Goal: Task Accomplishment & Management: Use online tool/utility

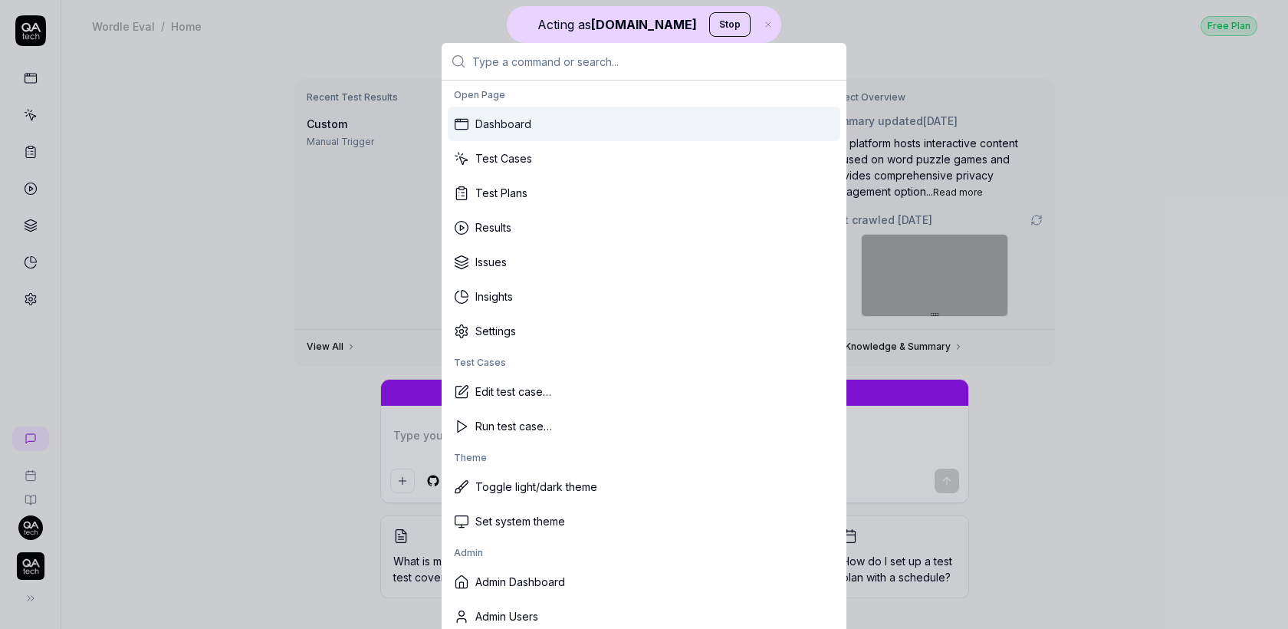
type textarea "*"
type input "sp"
type textarea "*"
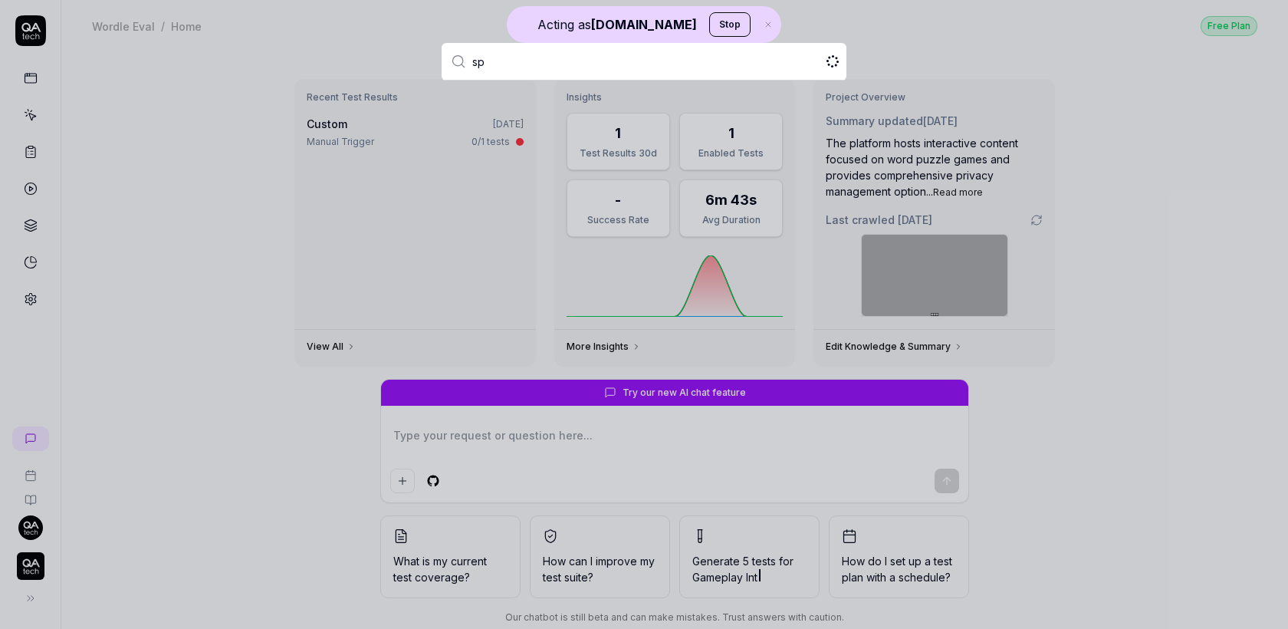
type input "s"
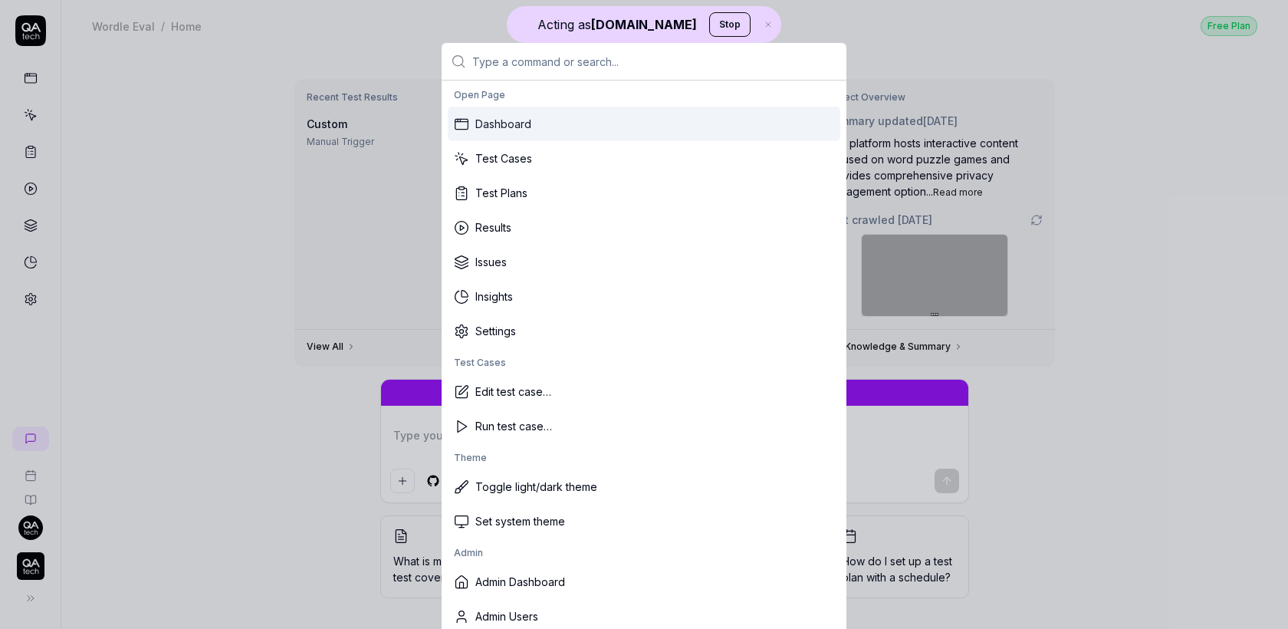
type textarea "*"
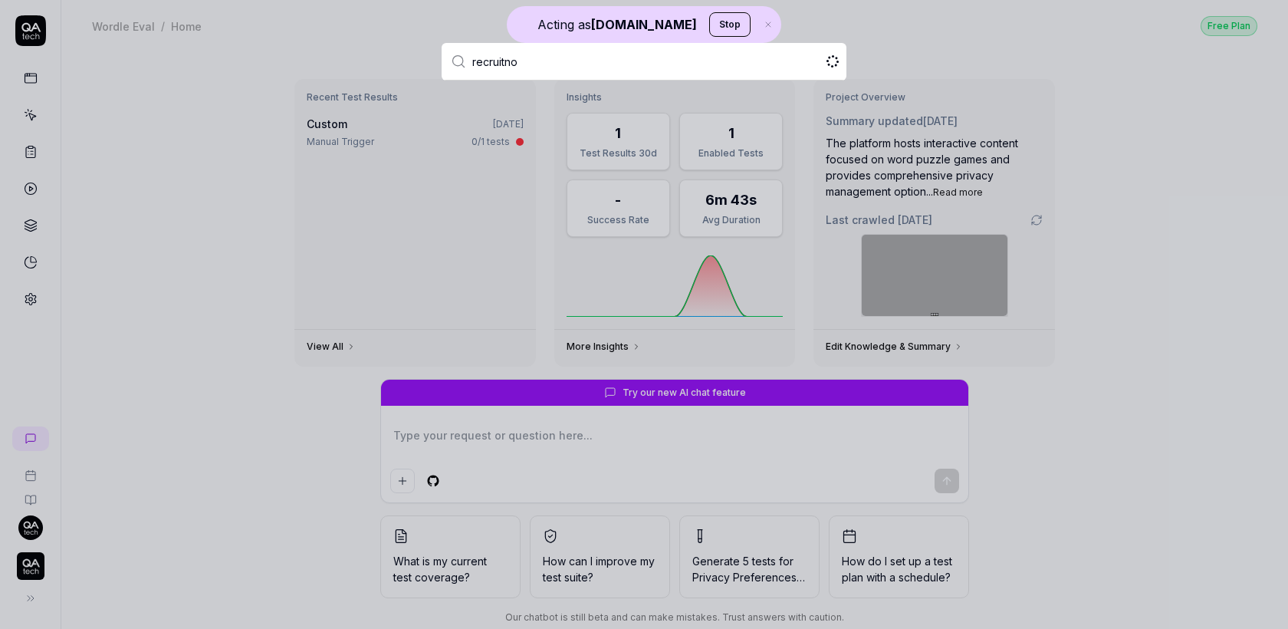
type input "recruitnow"
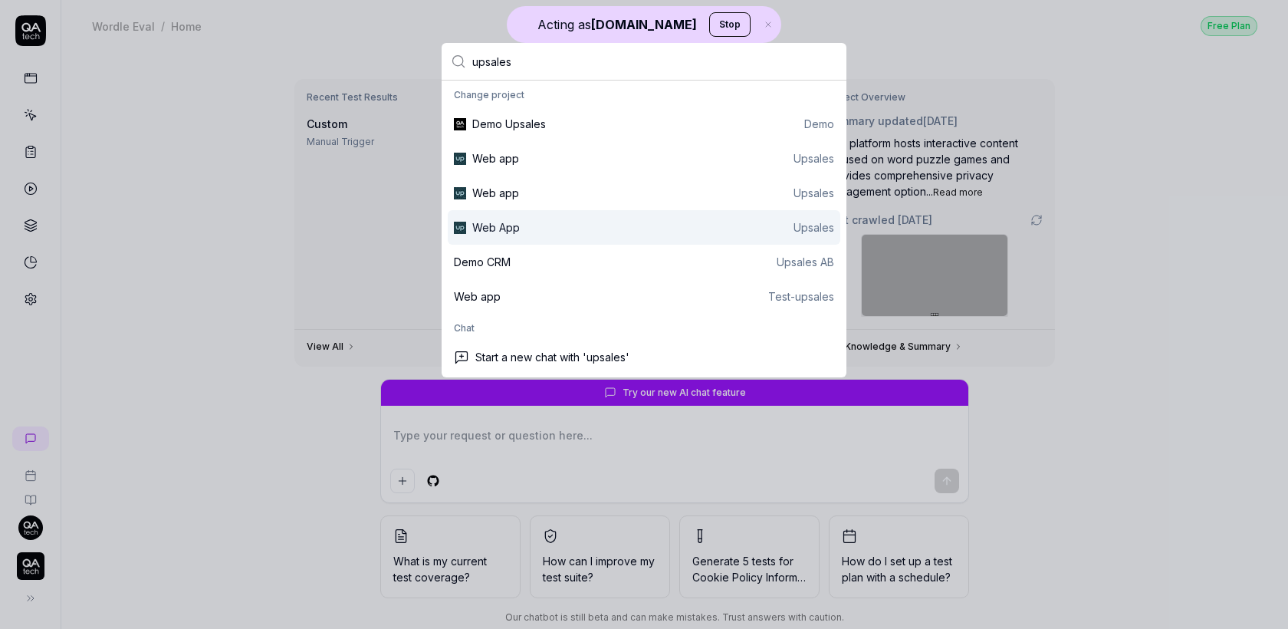
type input "upsales"
click at [531, 227] on div "Web App Upsales" at bounding box center [653, 227] width 362 height 16
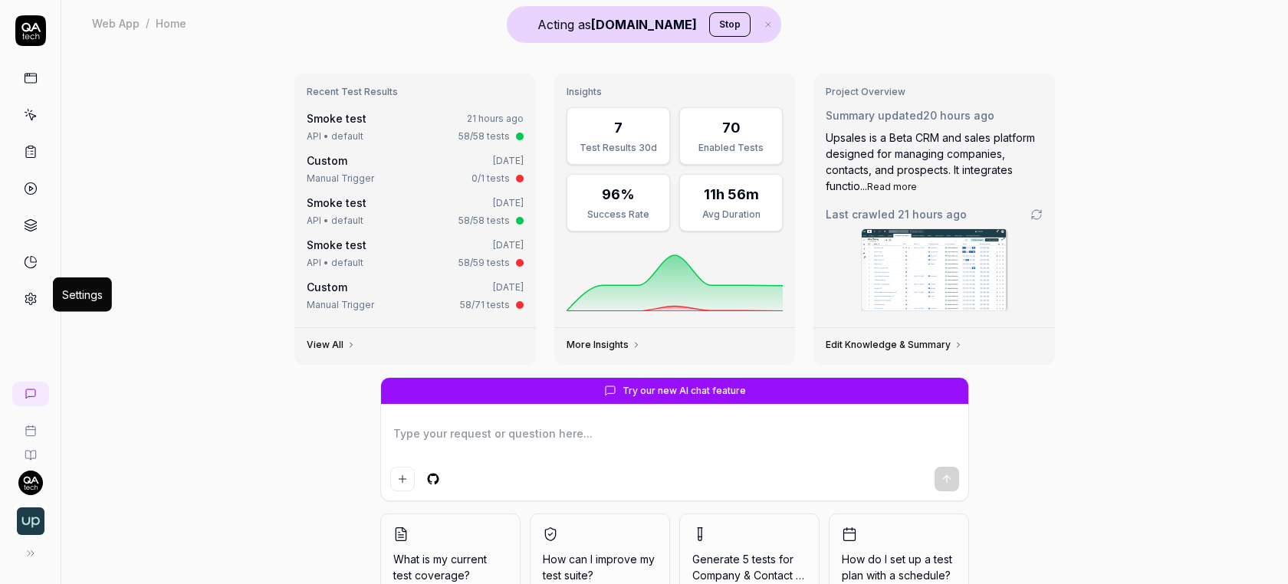
click at [32, 292] on icon at bounding box center [31, 299] width 14 height 14
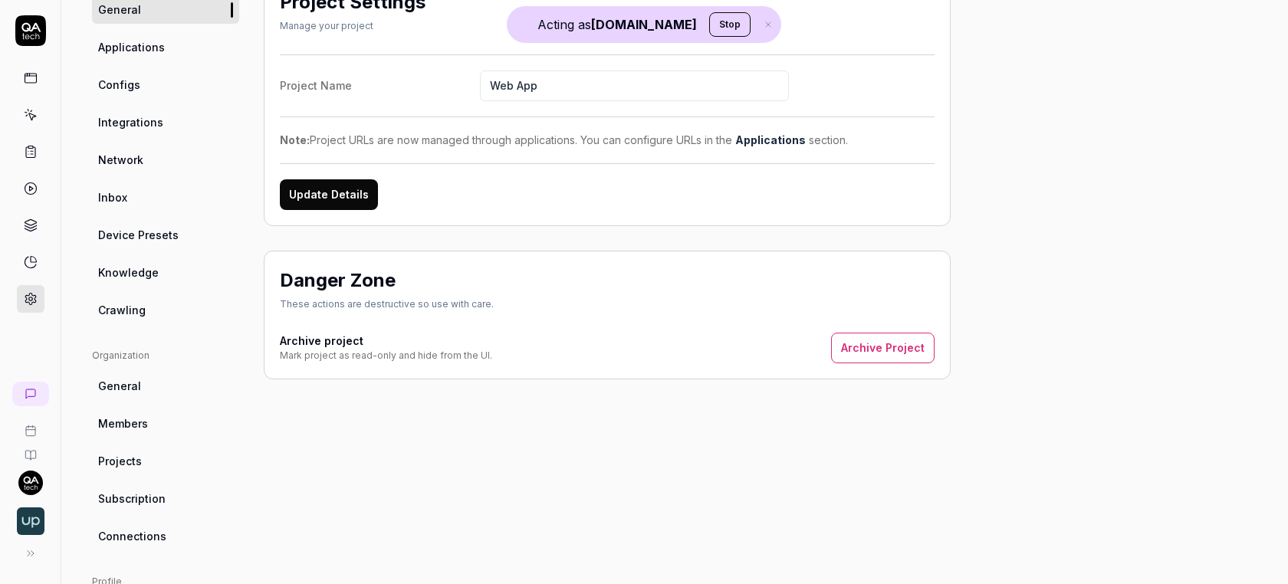
scroll to position [141, 0]
click at [130, 288] on ul "Project General Applications Configs Integrations Network Inbox Device Presets …" at bounding box center [165, 146] width 147 height 352
click at [131, 306] on span "Crawling" at bounding box center [122, 308] width 48 height 16
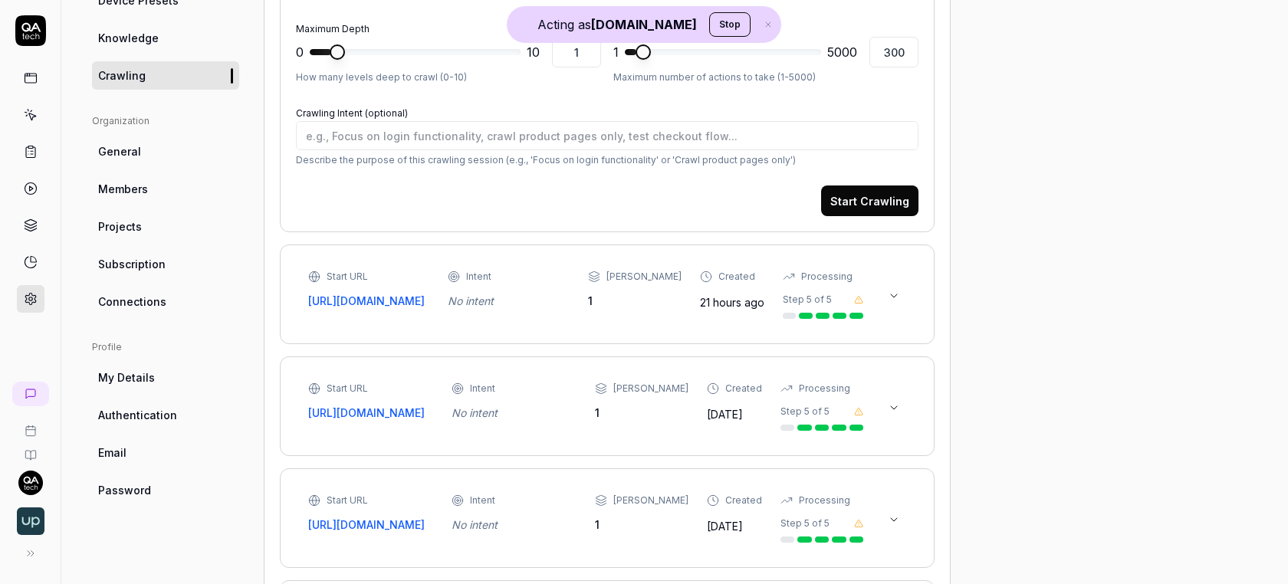
scroll to position [377, 0]
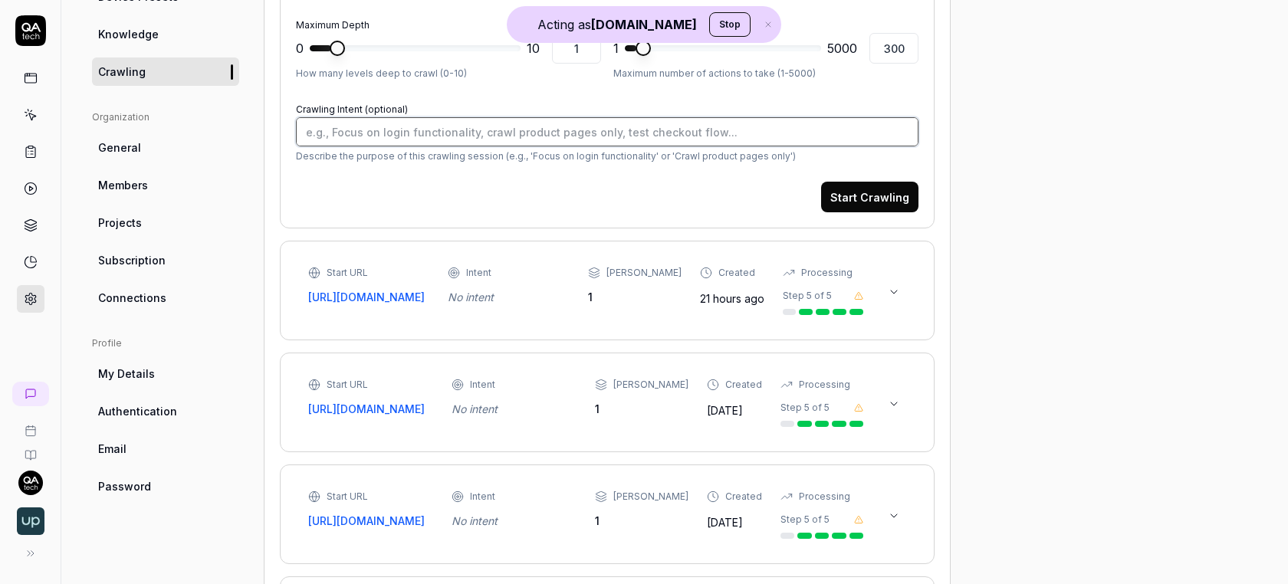
click at [396, 133] on textarea "Crawling Intent (optional)" at bounding box center [607, 131] width 623 height 29
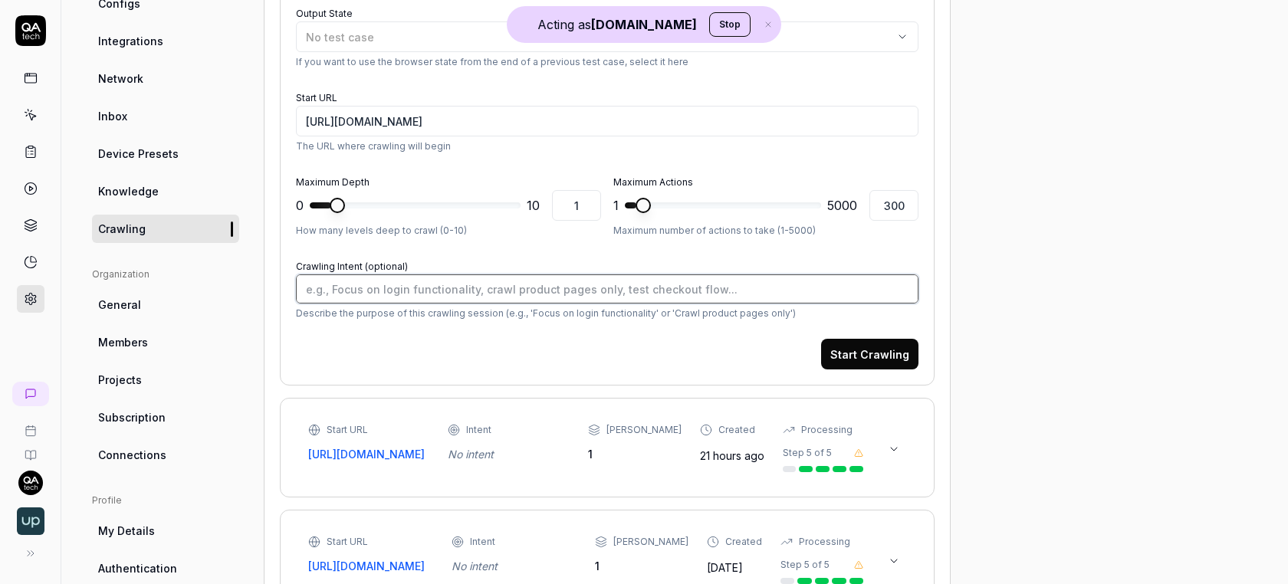
scroll to position [207, 0]
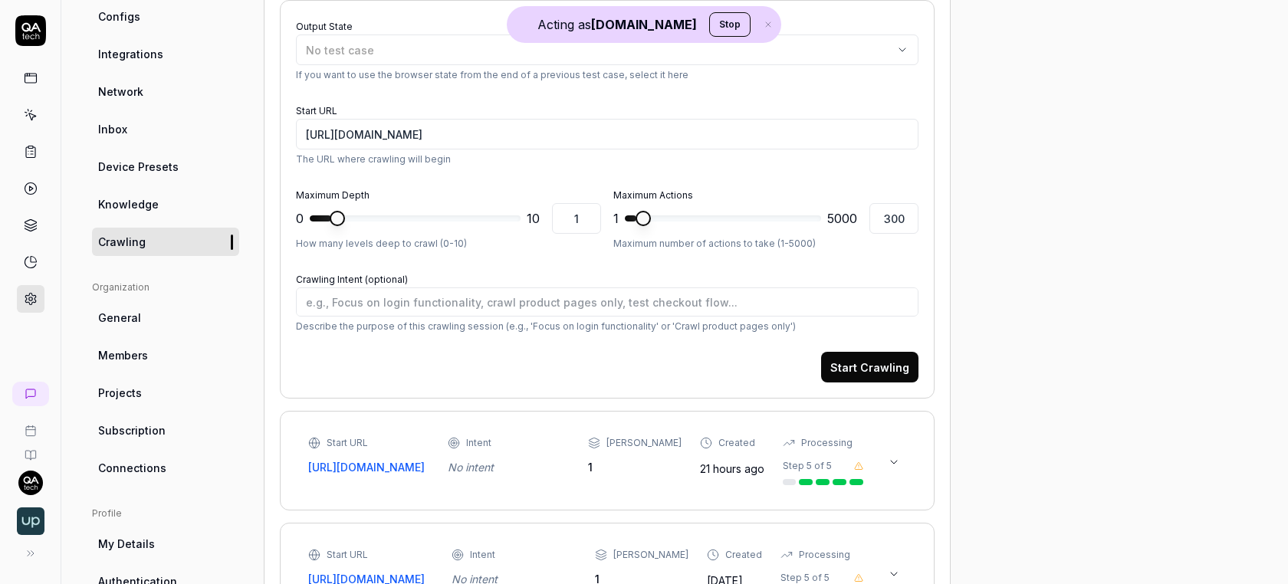
click at [133, 201] on span "Knowledge" at bounding box center [128, 204] width 61 height 16
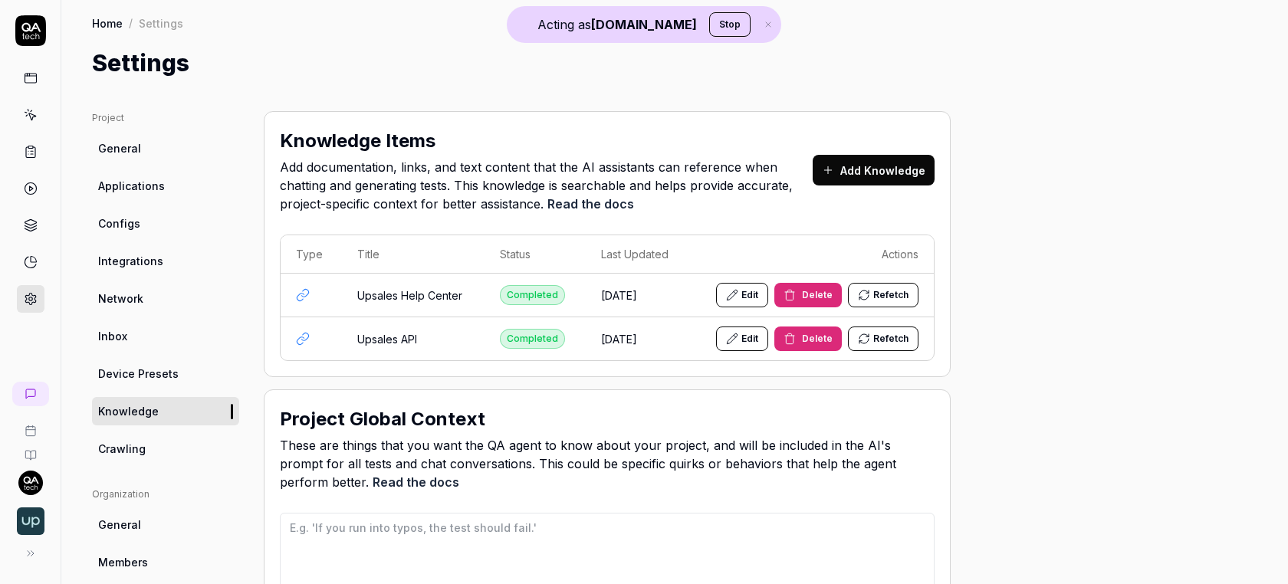
click at [153, 214] on link "Configs" at bounding box center [165, 223] width 147 height 28
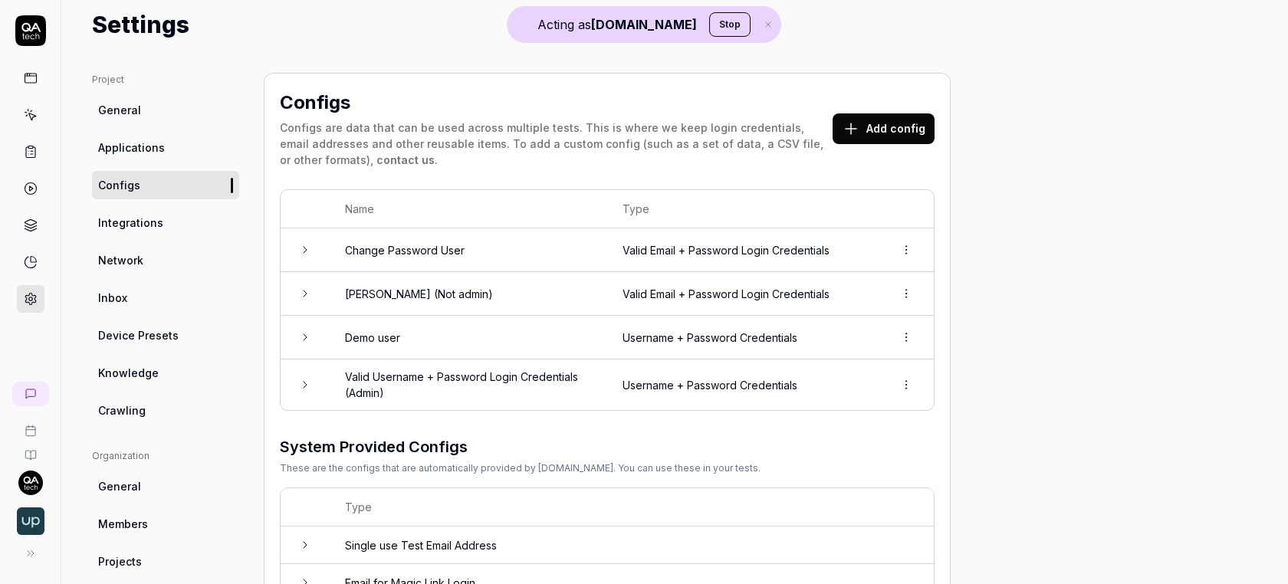
scroll to position [41, 0]
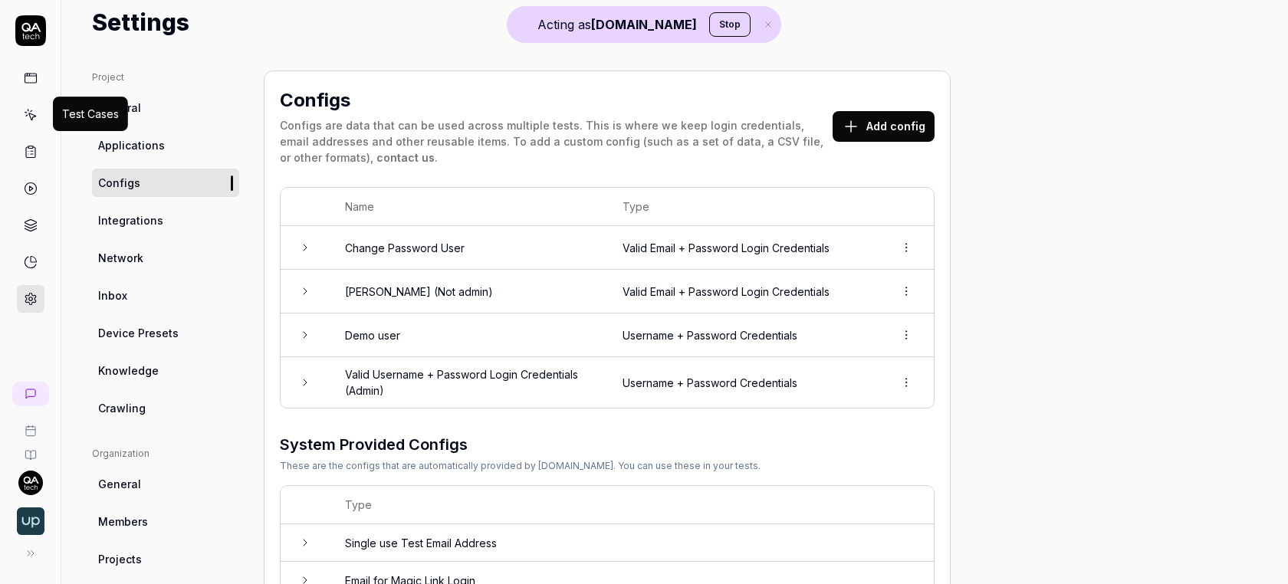
click at [24, 112] on icon at bounding box center [31, 115] width 14 height 14
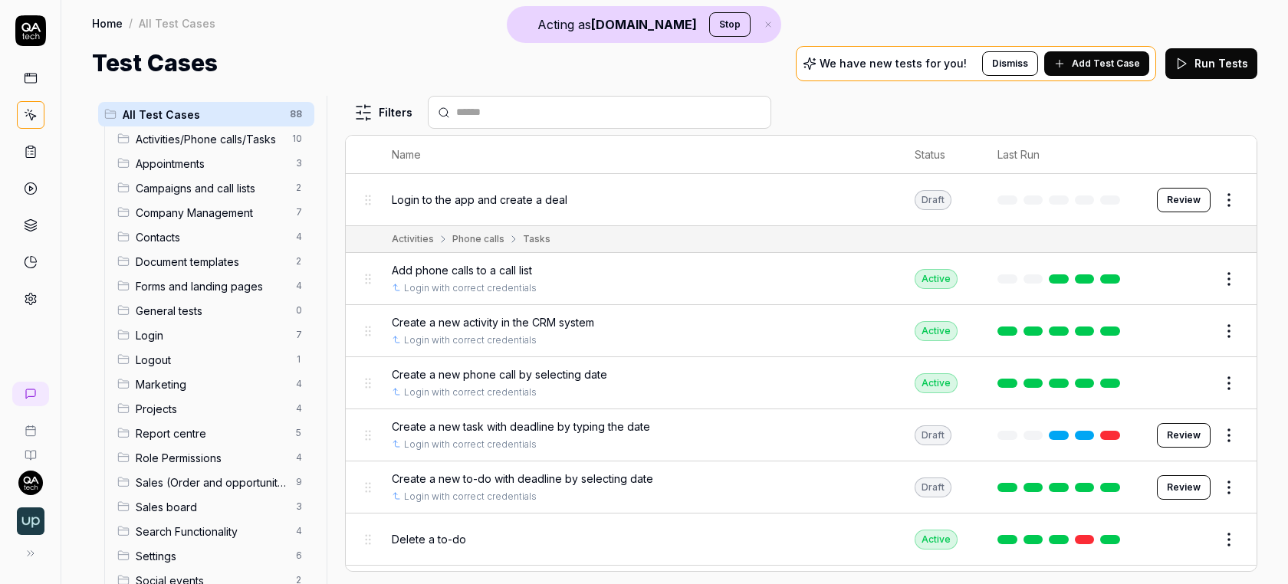
click at [1115, 68] on span "Add Test Case" at bounding box center [1106, 64] width 68 height 14
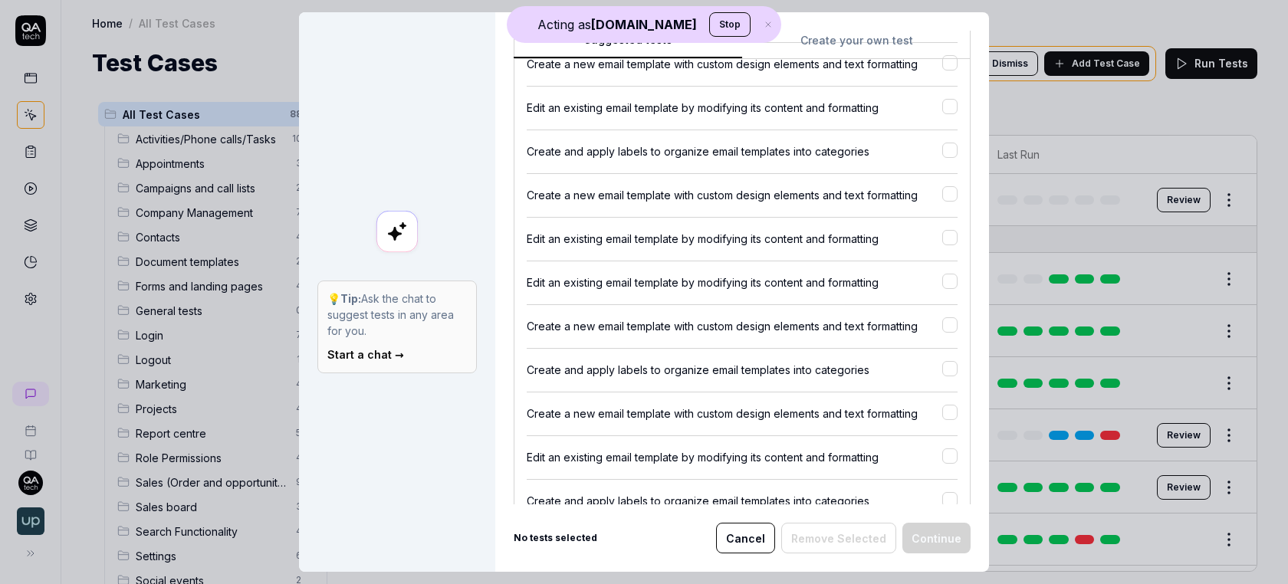
scroll to position [23346, 0]
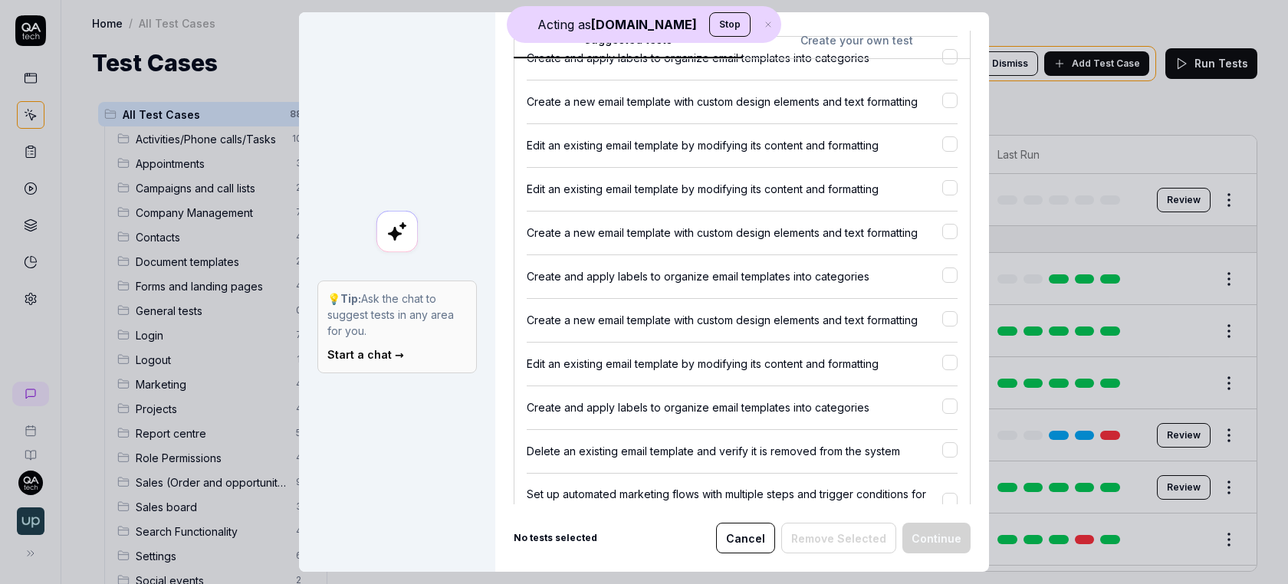
click at [891, 29] on div "Suggested tests Create your own test Select tests Our AI discovered the followi…" at bounding box center [742, 292] width 494 height 560
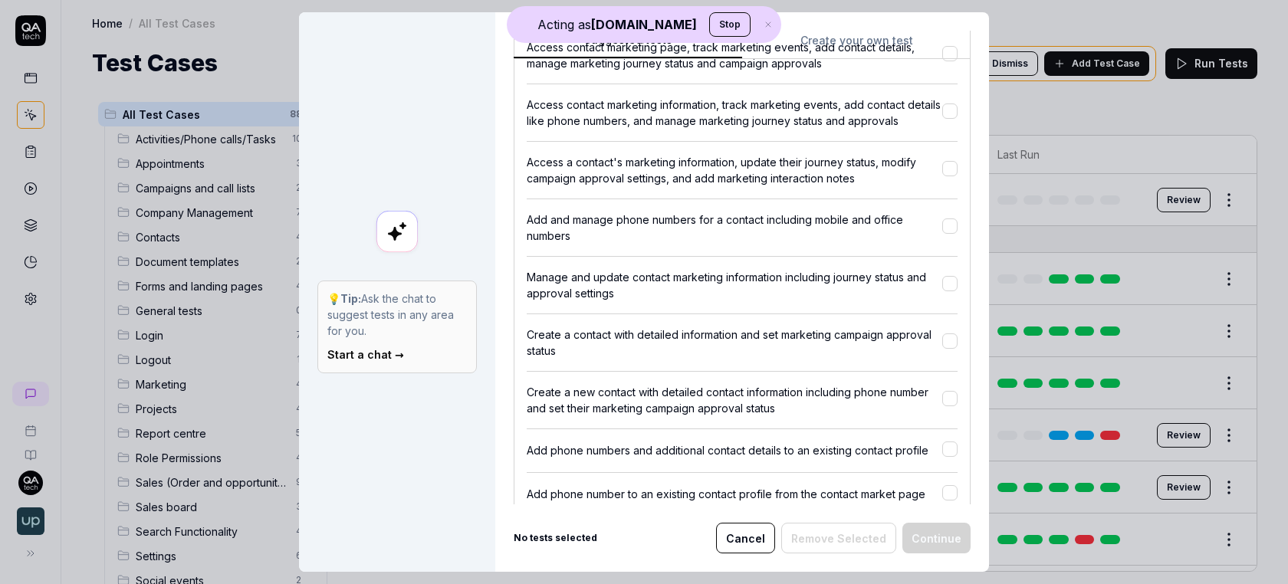
scroll to position [0, 0]
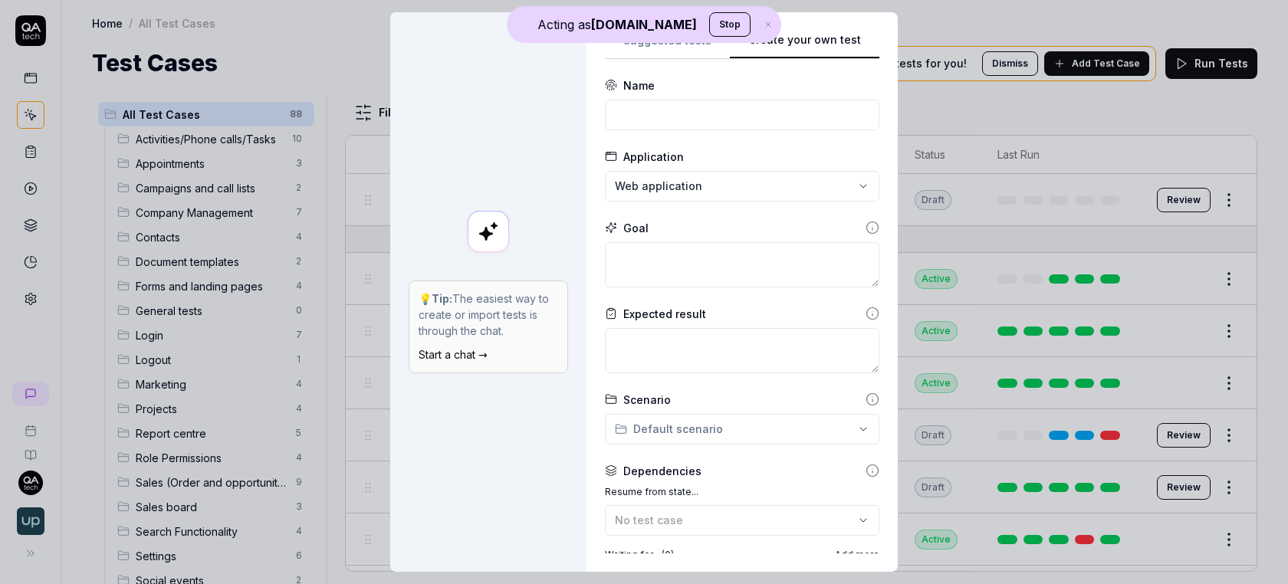
click at [878, 34] on div "**********" at bounding box center [742, 292] width 311 height 560
click at [767, 101] on input at bounding box center [742, 115] width 274 height 31
type input "L"
click at [709, 280] on textarea at bounding box center [742, 264] width 274 height 45
type textarea "Login and create a deal"
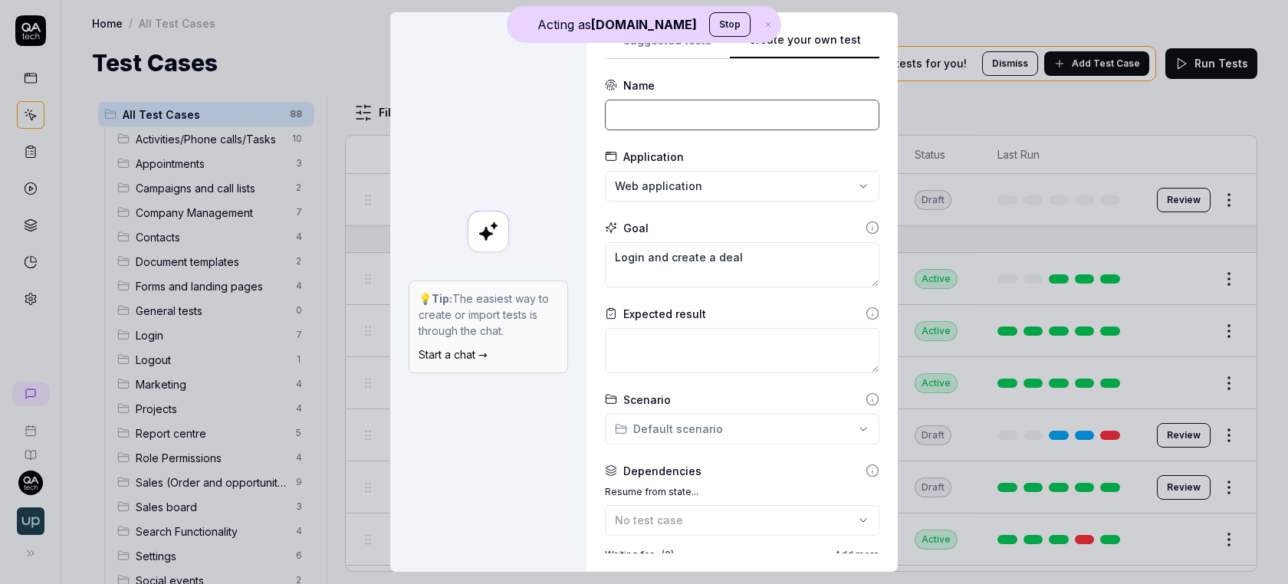
click at [685, 109] on input at bounding box center [742, 115] width 274 height 31
paste input "Login and create a deal"
type input "Login and create a deal"
click at [680, 294] on form "**********" at bounding box center [742, 414] width 274 height 674
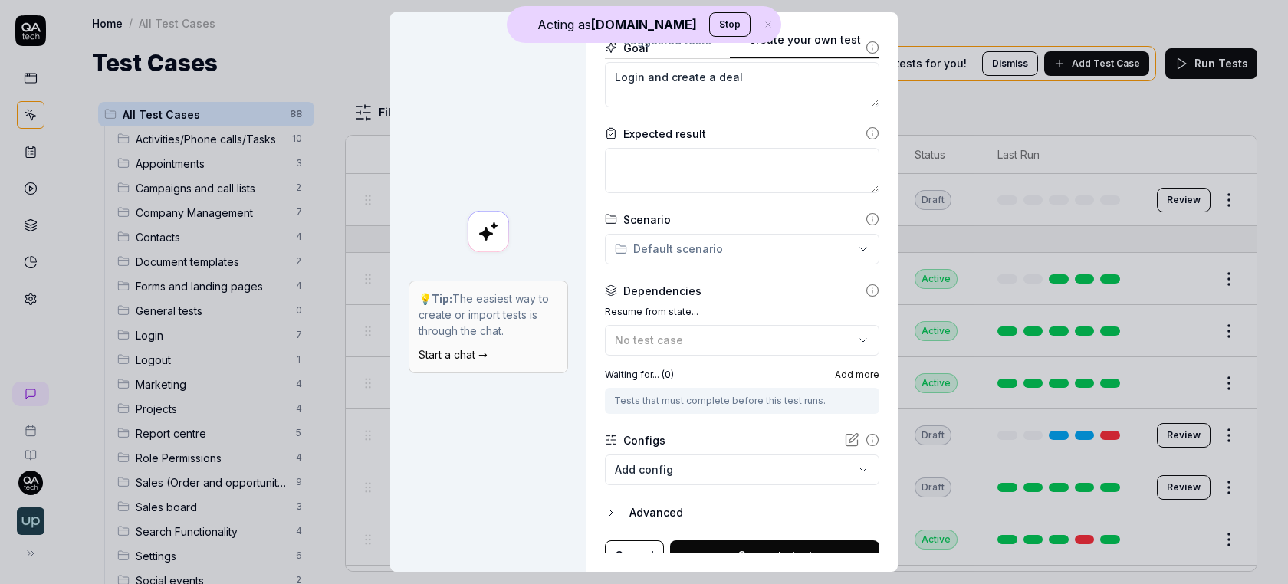
scroll to position [194, 0]
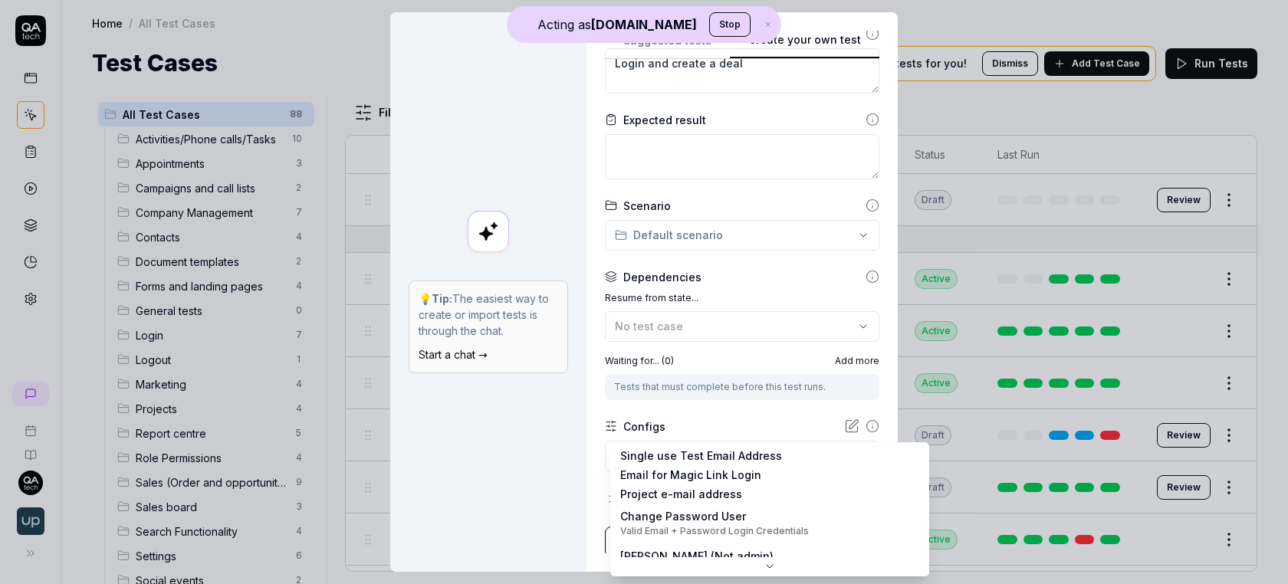
click at [660, 452] on body "Acting as QA.tech Stop Home / All Test Cases Home / All Test Cases Test Cases W…" at bounding box center [644, 292] width 1288 height 584
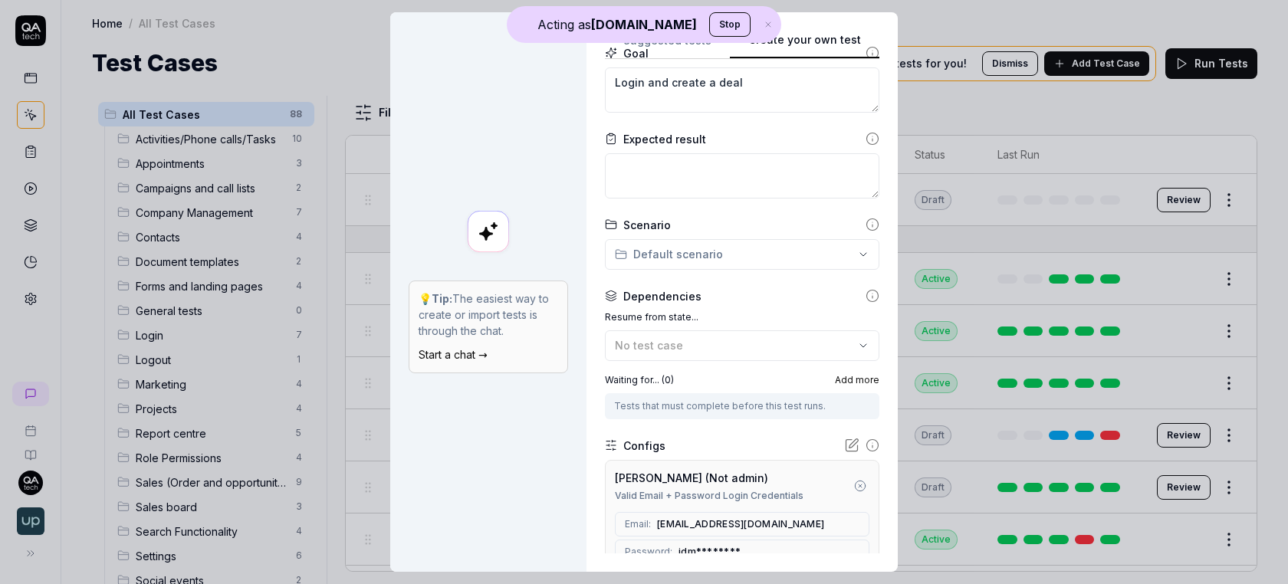
scroll to position [180, 0]
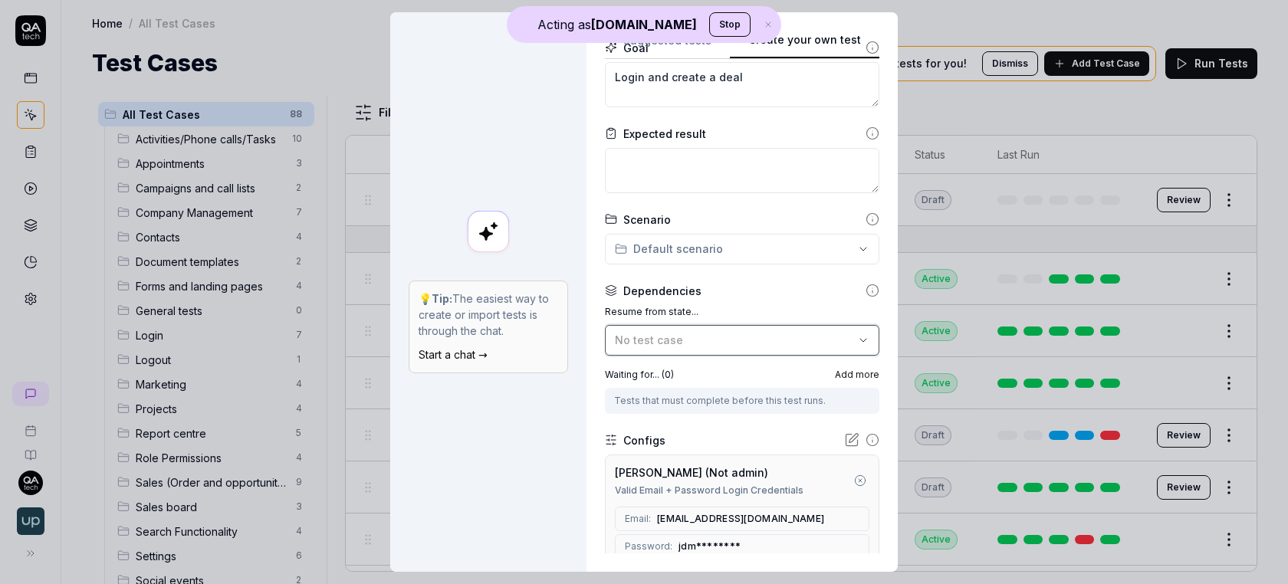
click at [673, 342] on div "No test case" at bounding box center [734, 340] width 239 height 16
click at [567, 186] on div "💡 Tip: The easiest way to create or import tests is through the chat. Start a c…" at bounding box center [488, 292] width 196 height 560
click at [674, 335] on div "No test case" at bounding box center [734, 340] width 239 height 16
click at [605, 360] on div "Resume from state... No test case Waiting for... ( 0 ) Add more Tests that must…" at bounding box center [742, 359] width 274 height 109
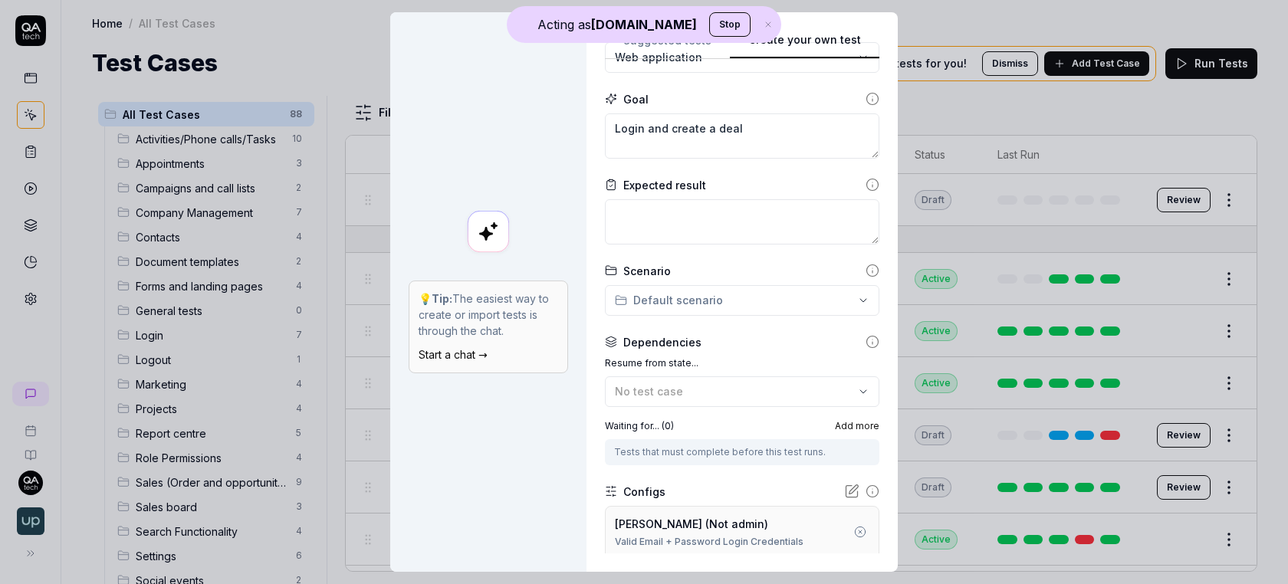
scroll to position [41, 0]
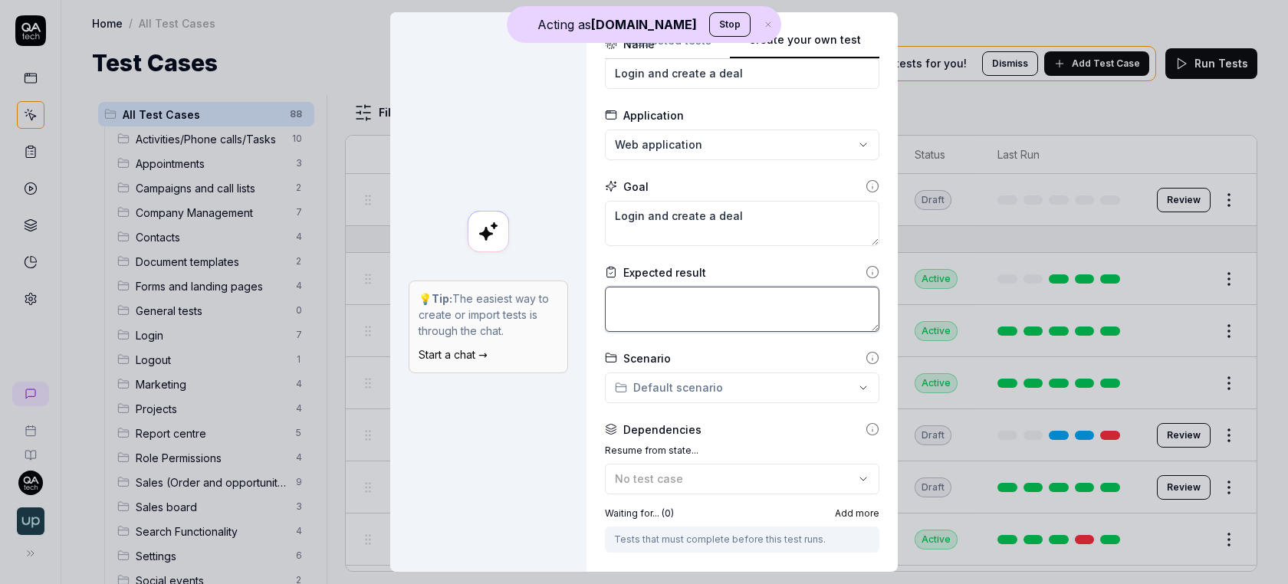
click at [660, 319] on textarea at bounding box center [742, 309] width 274 height 45
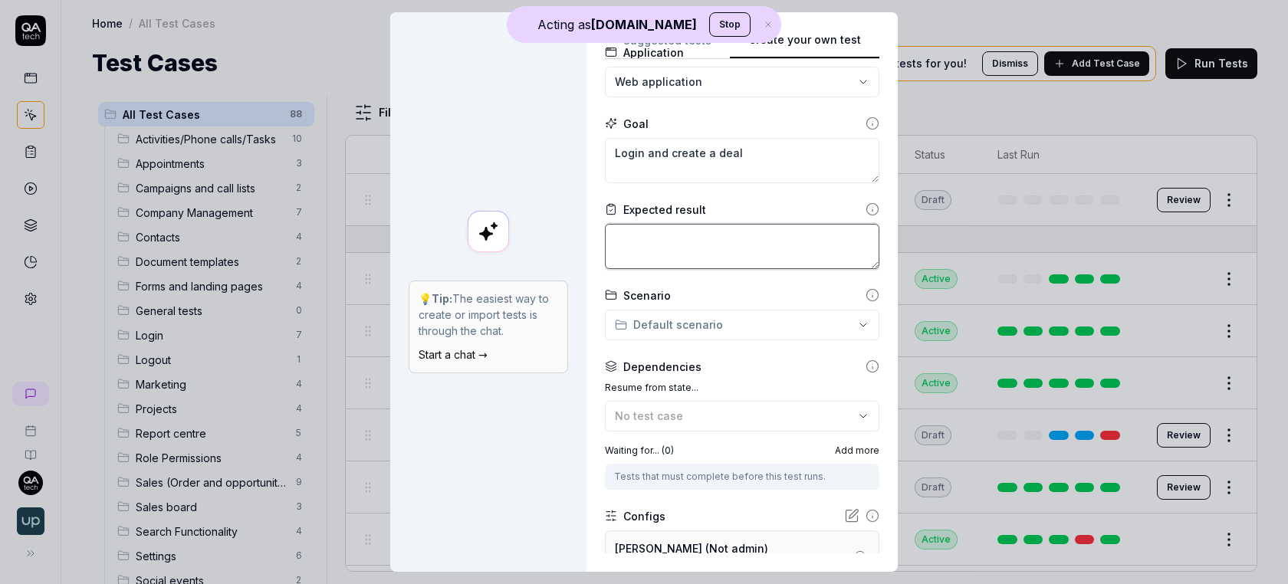
scroll to position [328, 0]
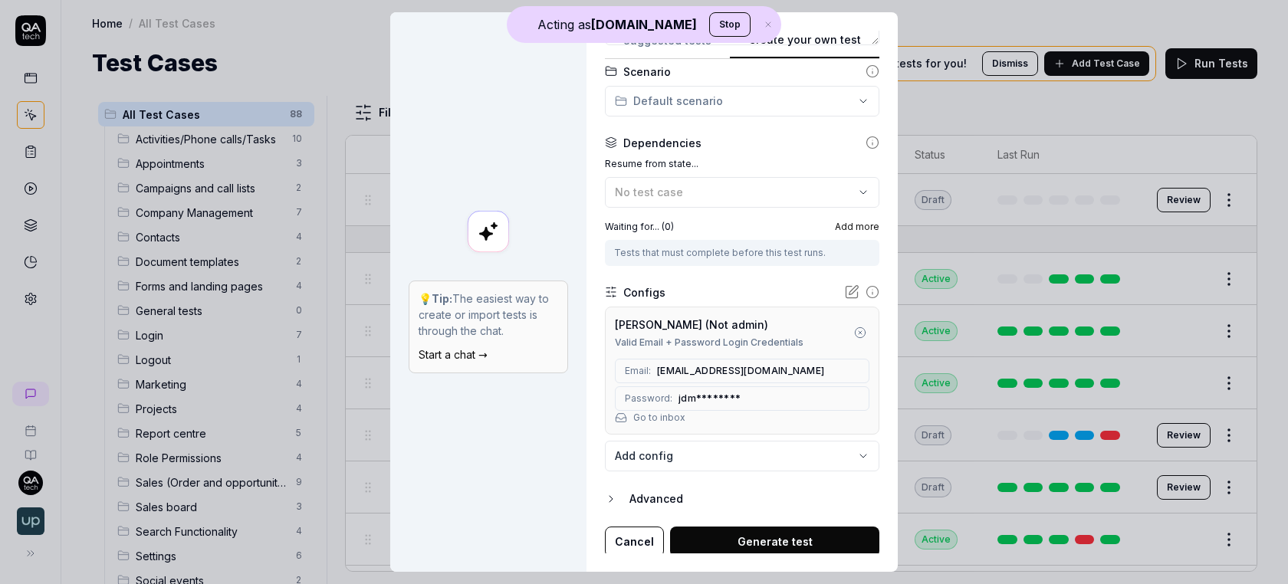
click at [780, 537] on button "Generate test" at bounding box center [774, 542] width 209 height 31
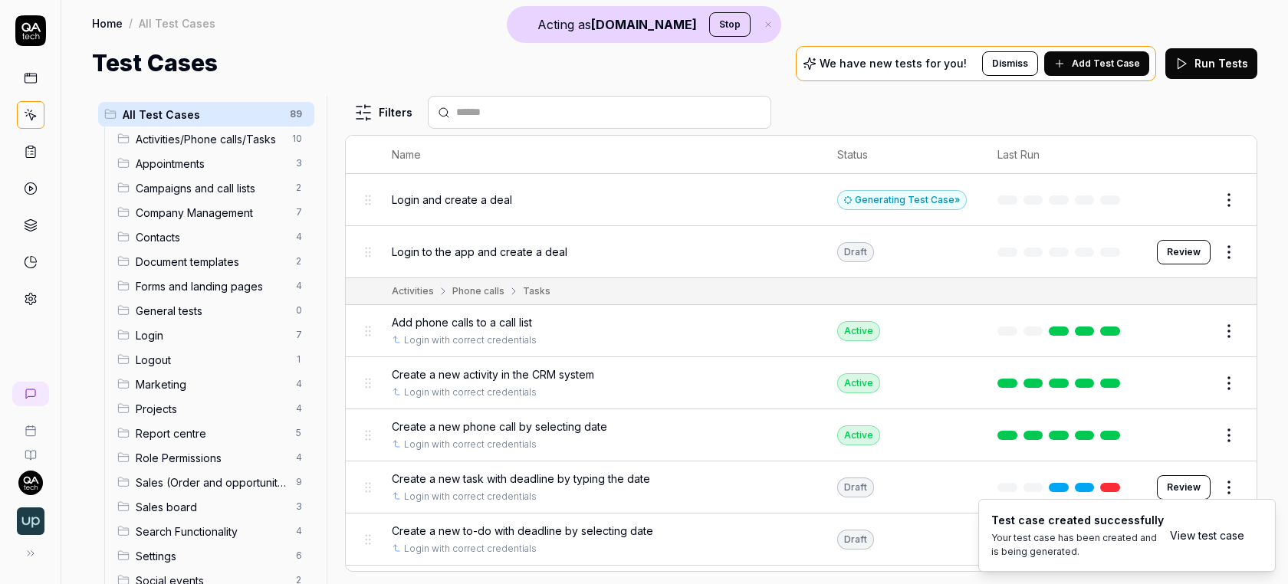
click at [1229, 238] on html "Acting as QA.tech Stop Home / All Test Cases Home / All Test Cases Test Cases W…" at bounding box center [644, 292] width 1288 height 584
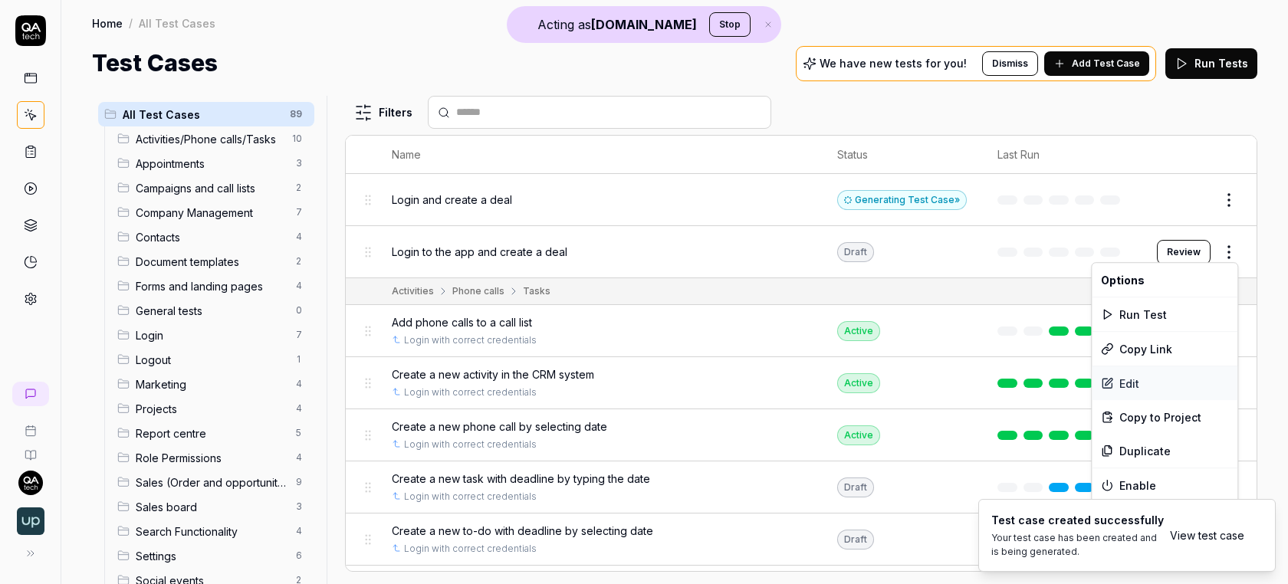
click at [1154, 382] on div "Edit" at bounding box center [1165, 384] width 146 height 34
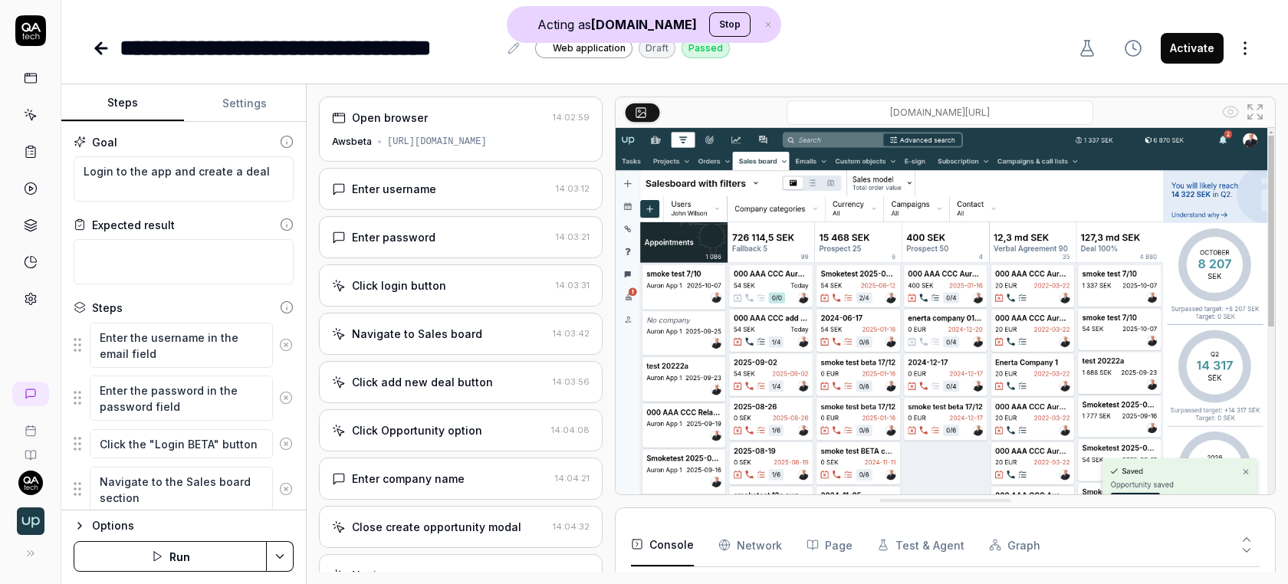
click at [473, 121] on div "Open browser" at bounding box center [439, 118] width 215 height 16
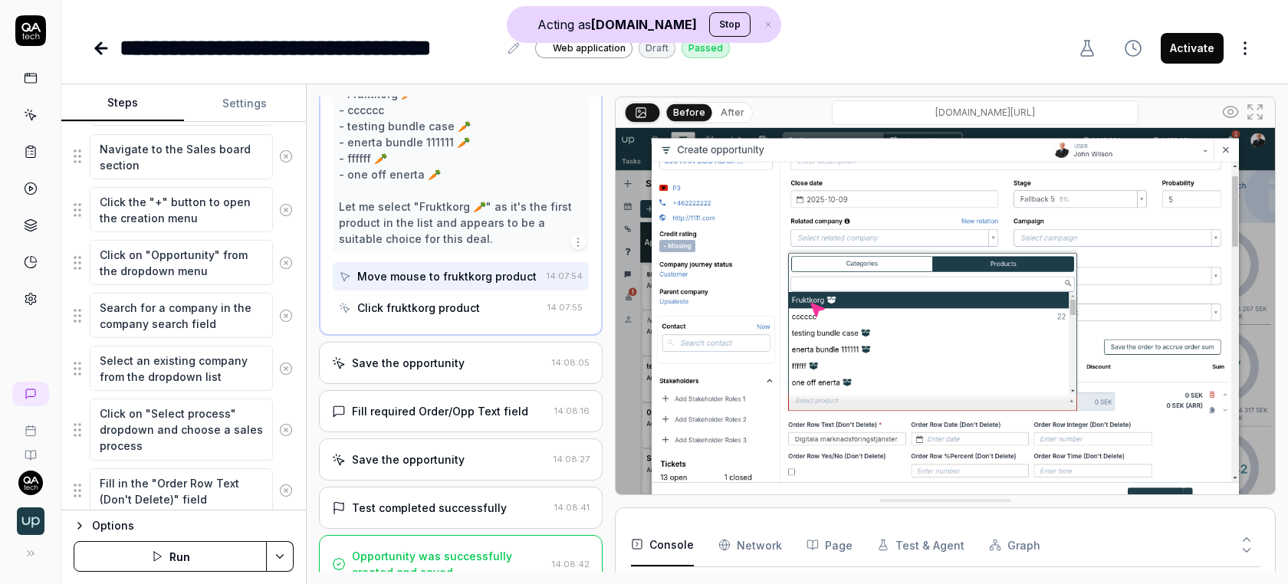
scroll to position [548, 0]
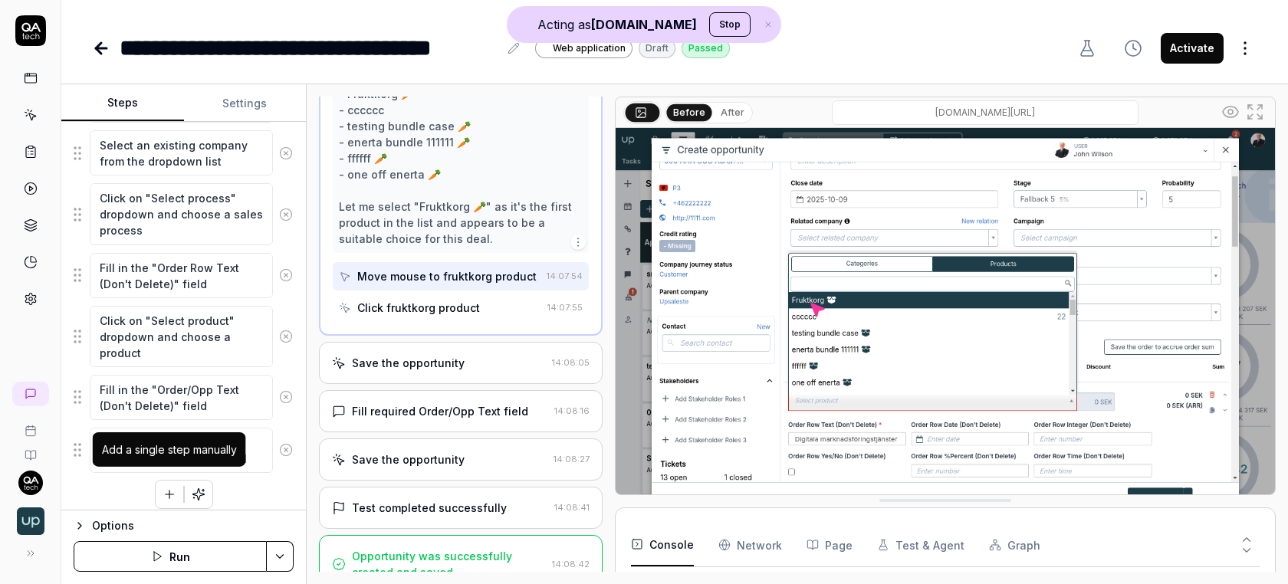
click at [170, 488] on icon "button" at bounding box center [170, 495] width 14 height 14
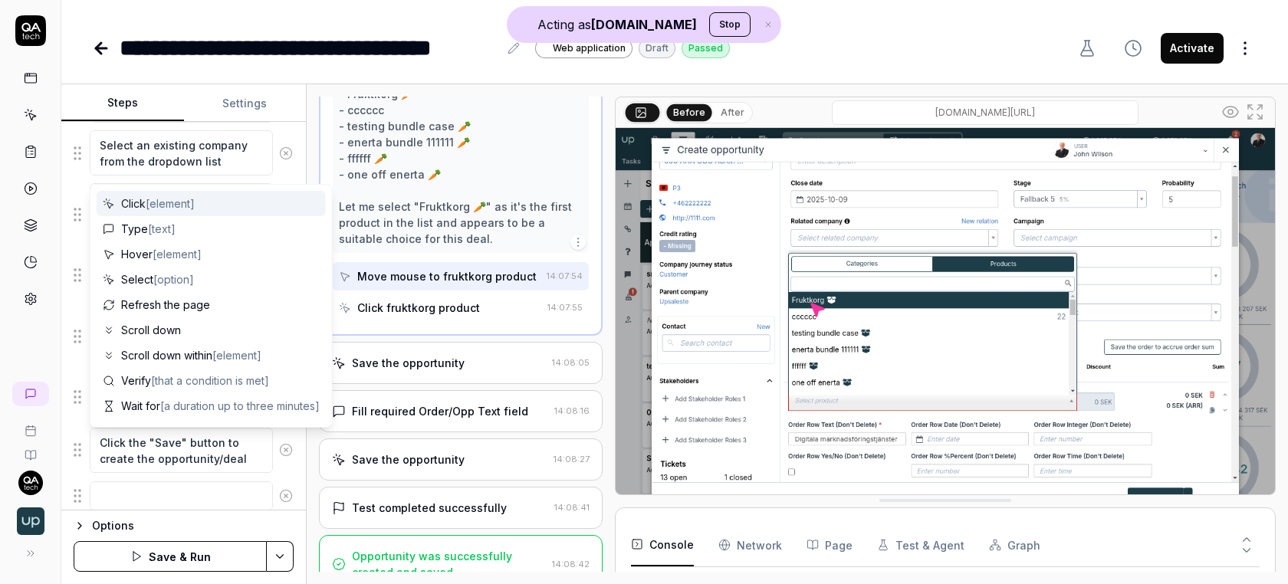
scroll to position [586, 0]
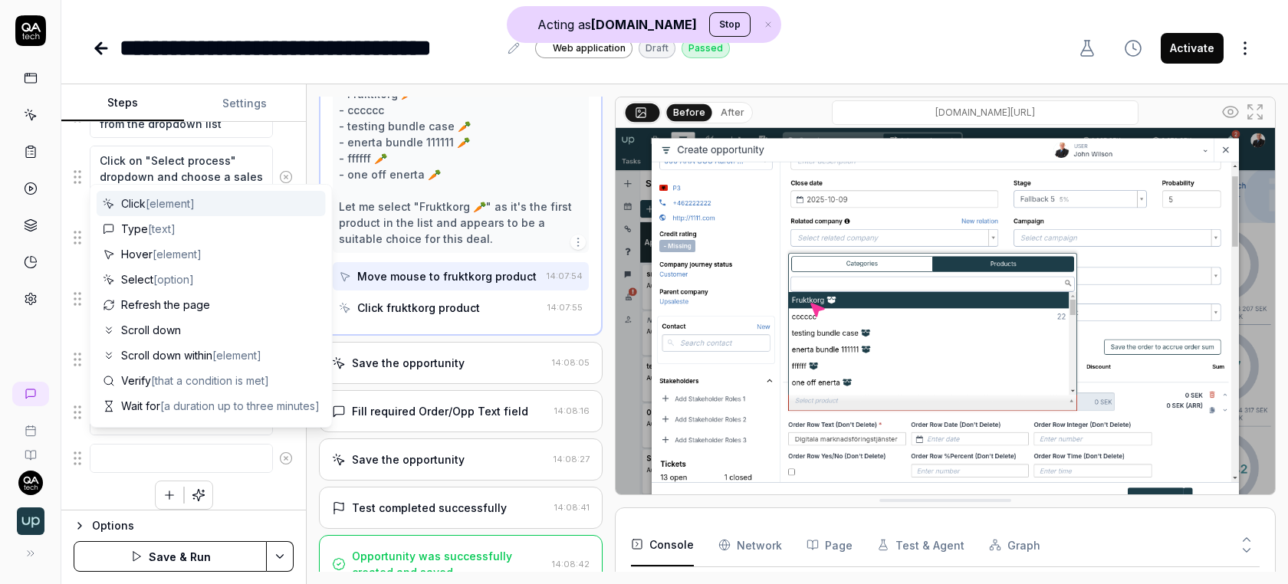
click at [228, 71] on div "**********" at bounding box center [674, 292] width 1227 height 584
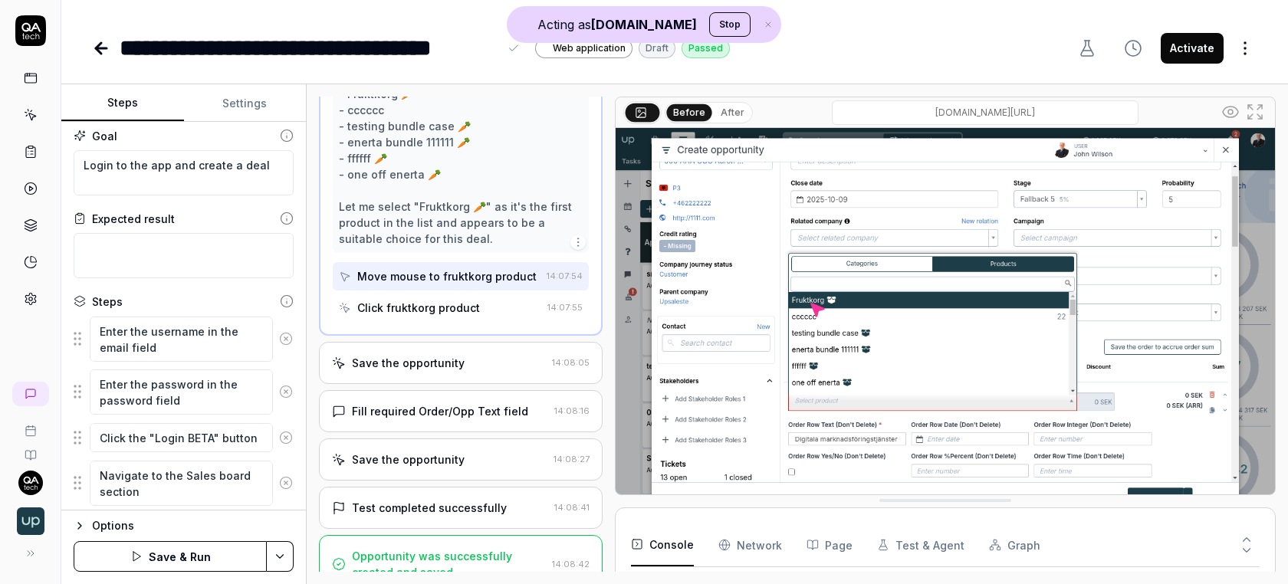
scroll to position [0, 0]
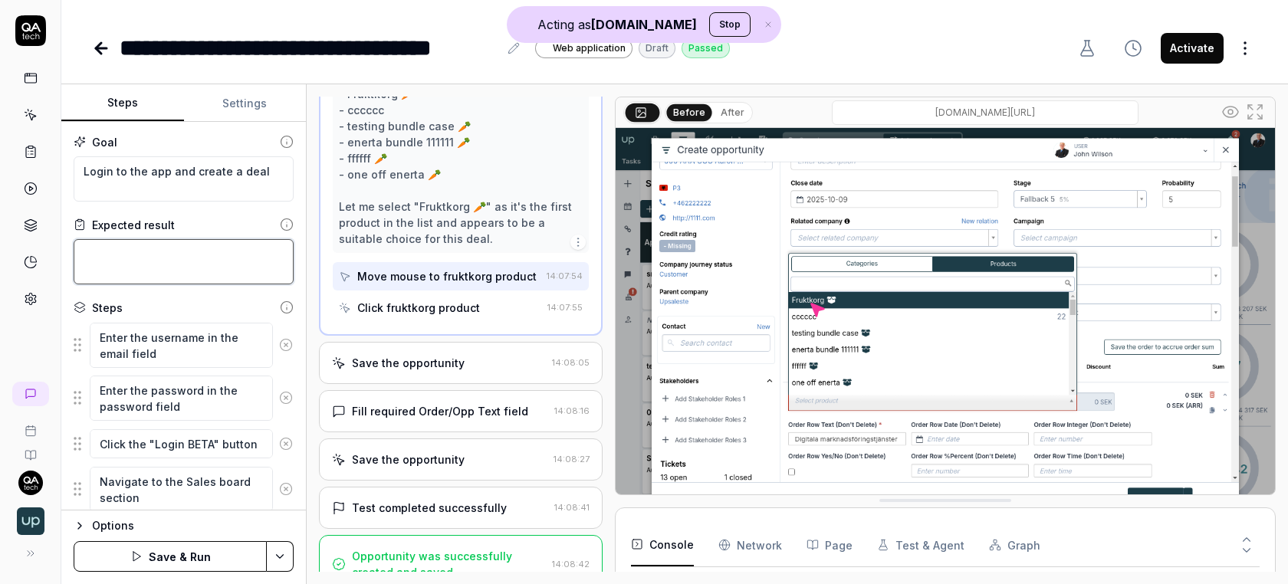
click at [146, 252] on textarea at bounding box center [184, 261] width 220 height 45
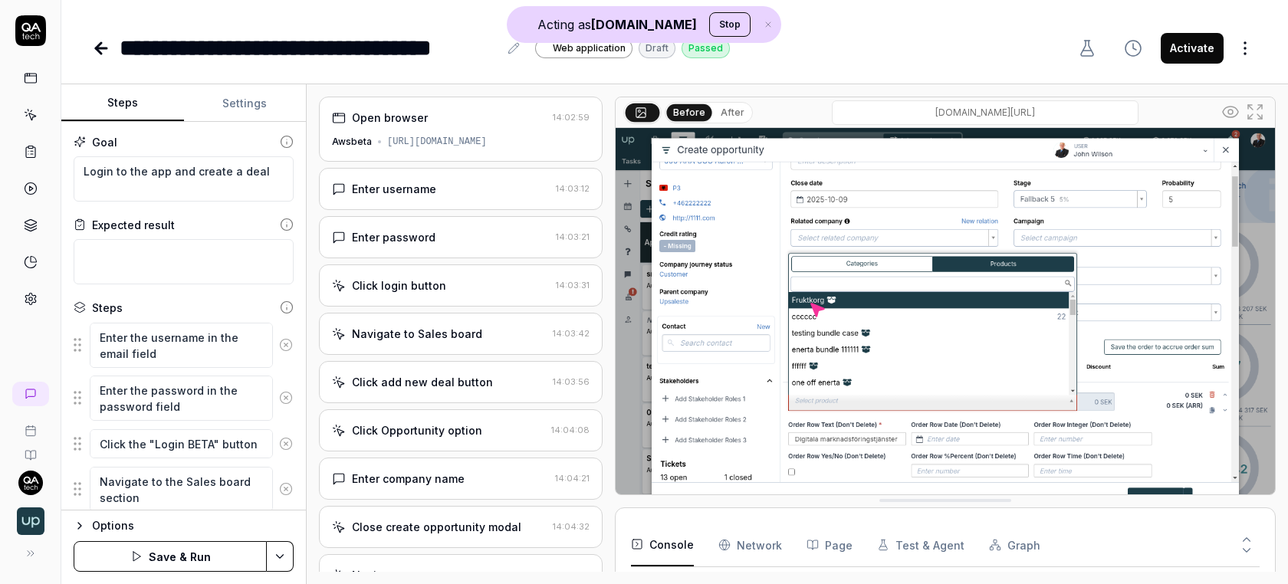
click at [487, 137] on div "https://awsbeta.upsales.com" at bounding box center [437, 142] width 100 height 14
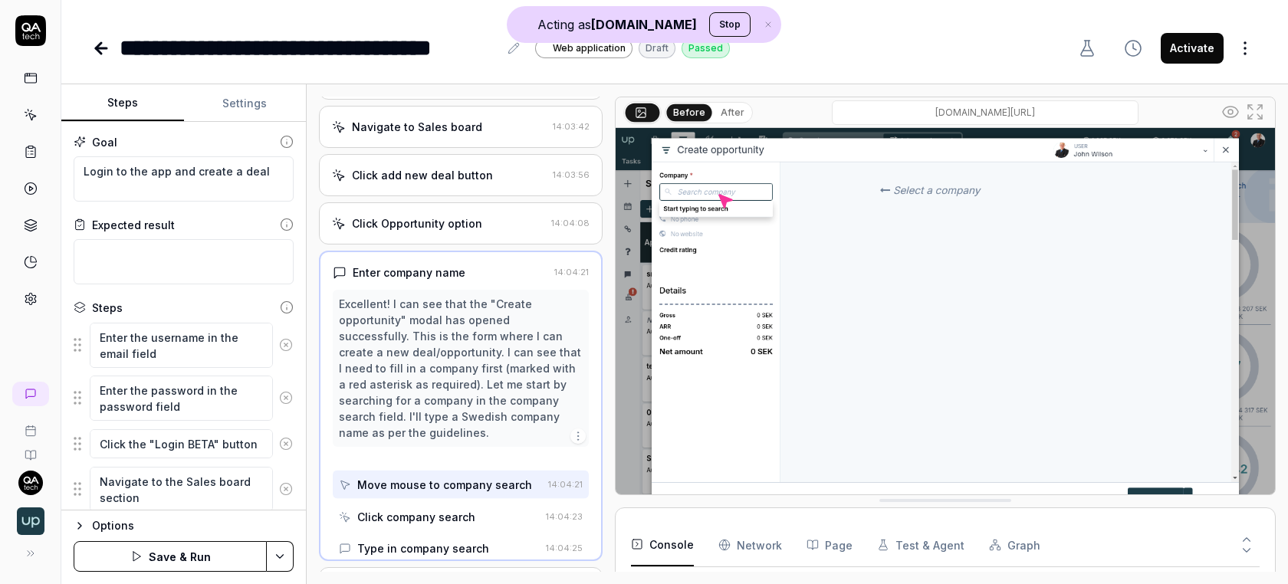
scroll to position [190, 0]
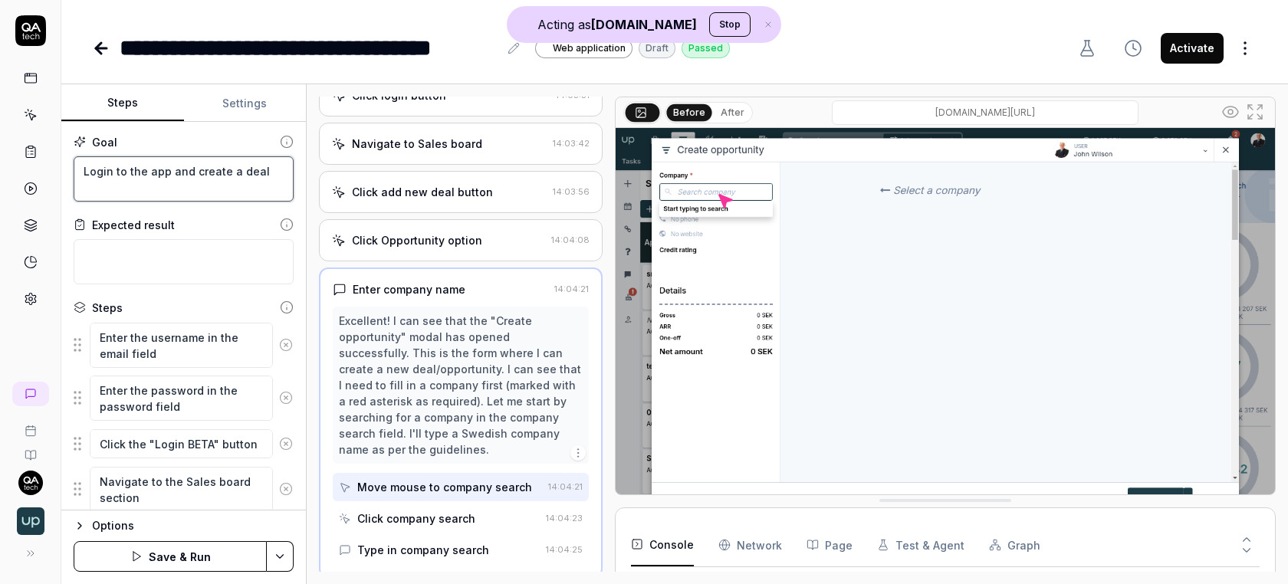
click at [157, 186] on textarea "Login to the app and create a deal" at bounding box center [184, 178] width 220 height 45
click at [157, 276] on textarea at bounding box center [184, 261] width 220 height 45
click at [28, 108] on icon at bounding box center [31, 115] width 14 height 14
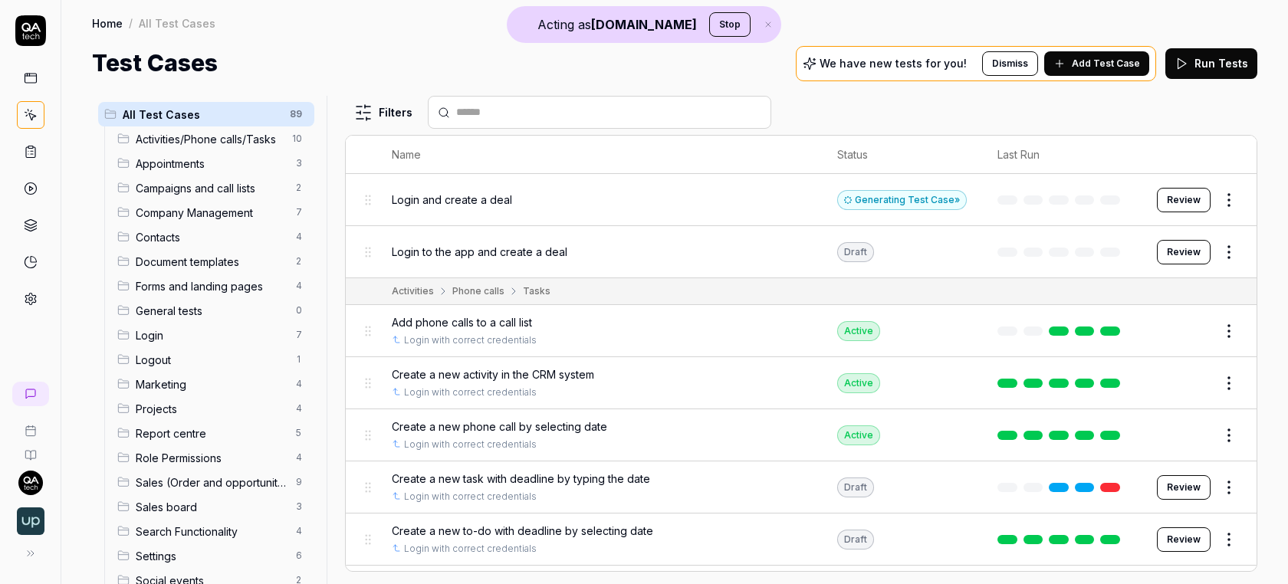
click at [38, 382] on link at bounding box center [30, 394] width 37 height 25
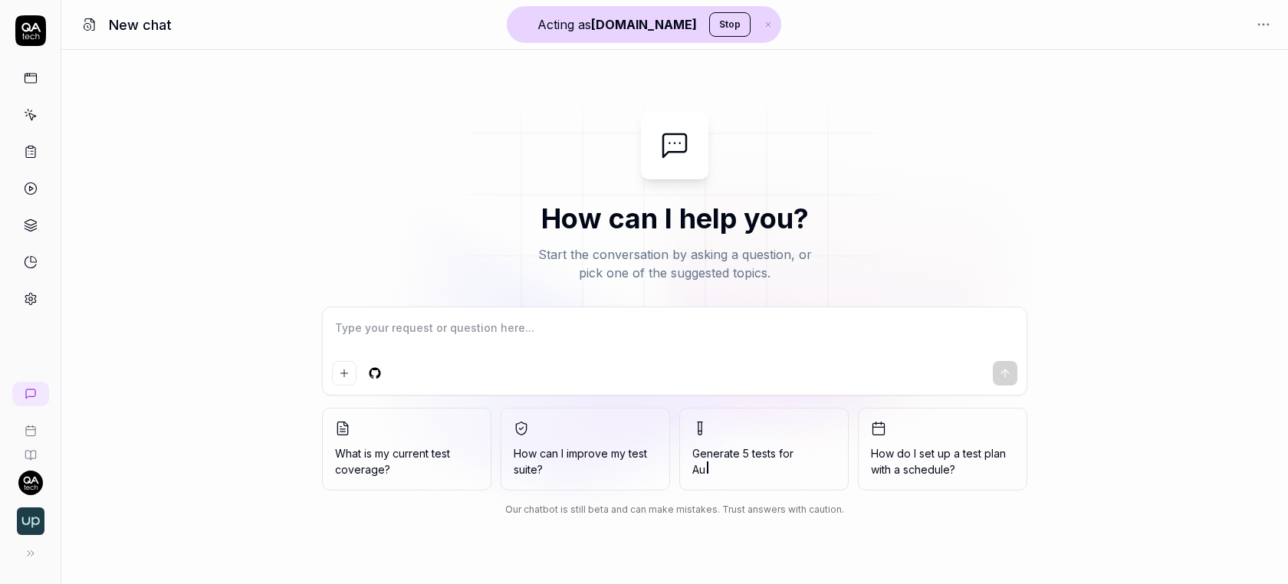
click at [423, 438] on button "What is my current test coverage?" at bounding box center [406, 449] width 169 height 83
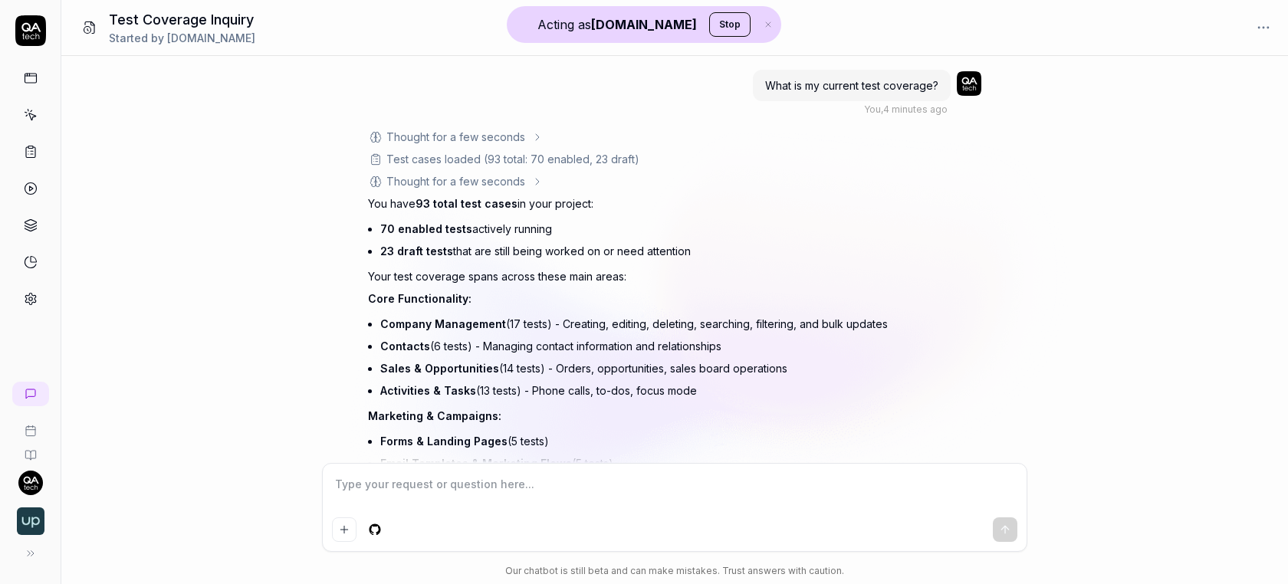
type textarea "*"
click at [31, 196] on link at bounding box center [31, 189] width 28 height 28
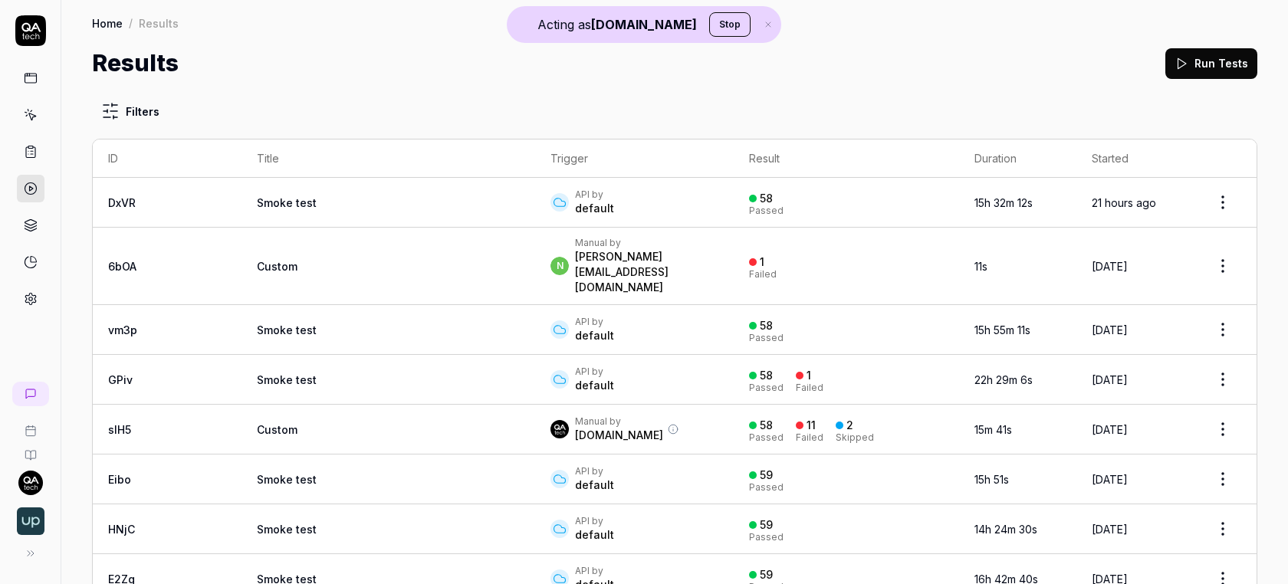
click at [27, 118] on icon at bounding box center [31, 115] width 14 height 14
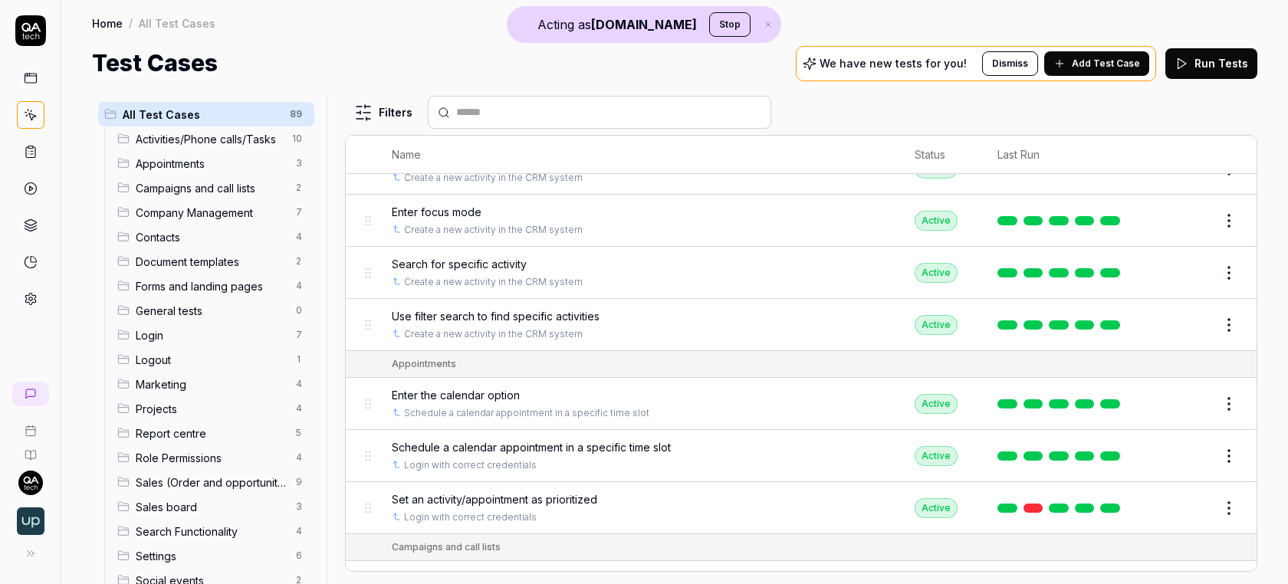
scroll to position [499, 0]
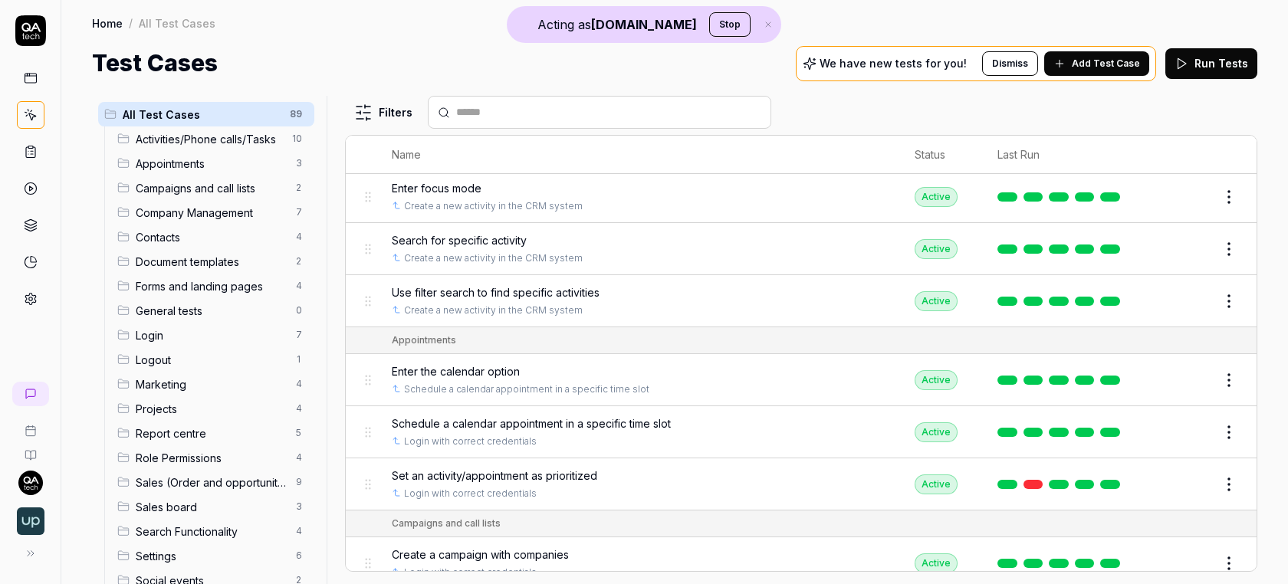
click at [38, 149] on link at bounding box center [31, 152] width 28 height 28
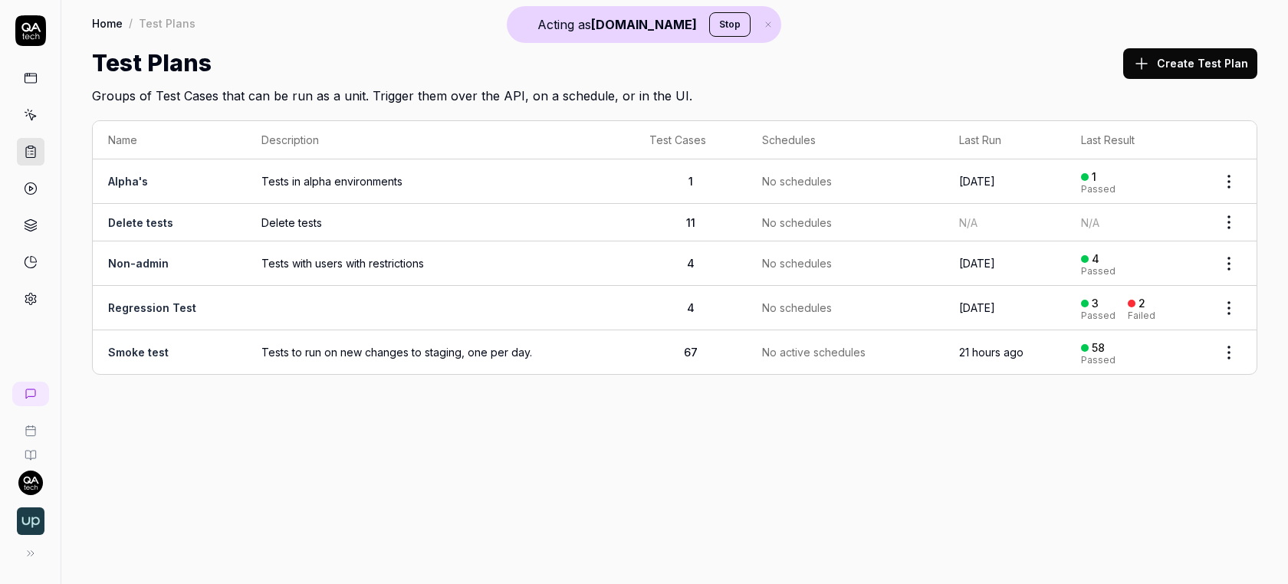
click at [26, 177] on link at bounding box center [31, 189] width 28 height 28
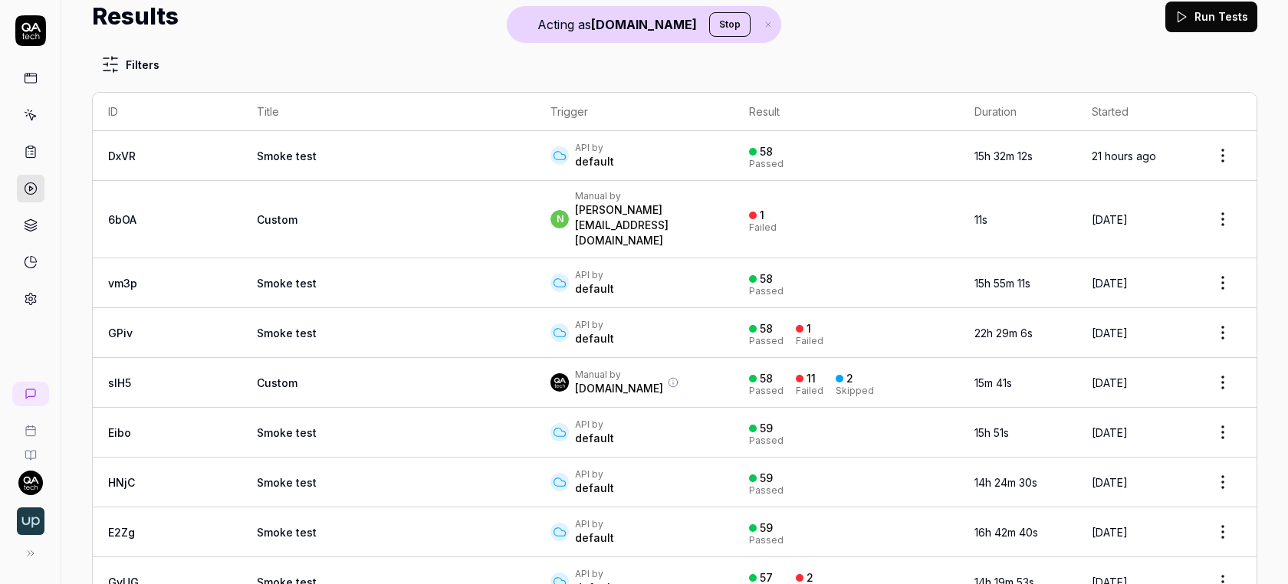
scroll to position [63, 0]
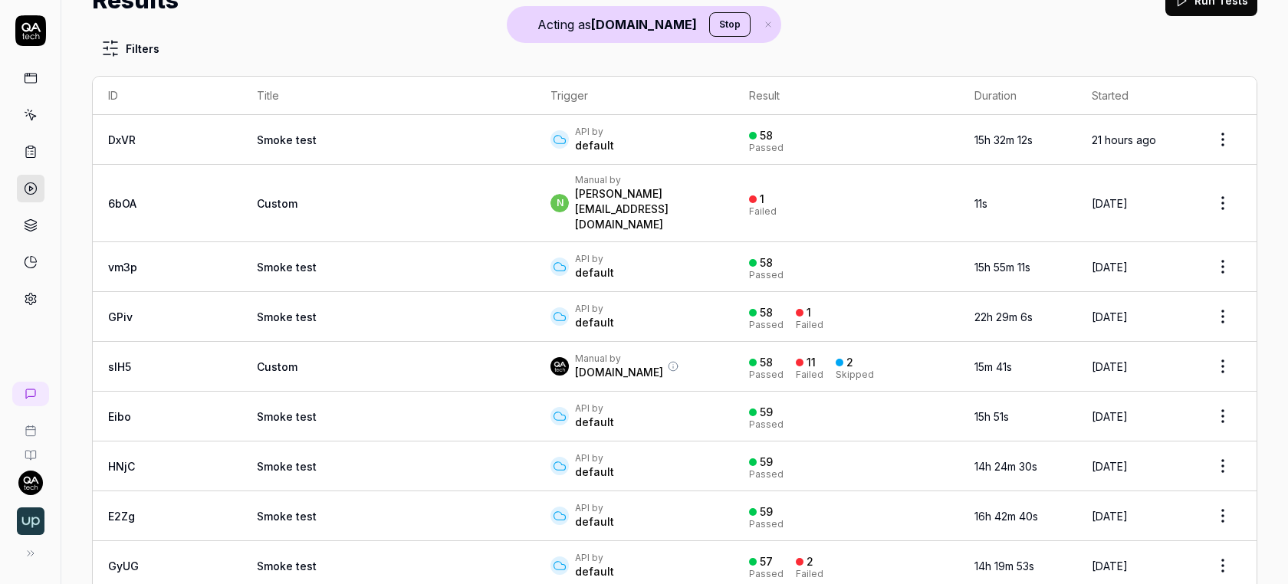
click at [369, 292] on td "Smoke test" at bounding box center [389, 317] width 294 height 50
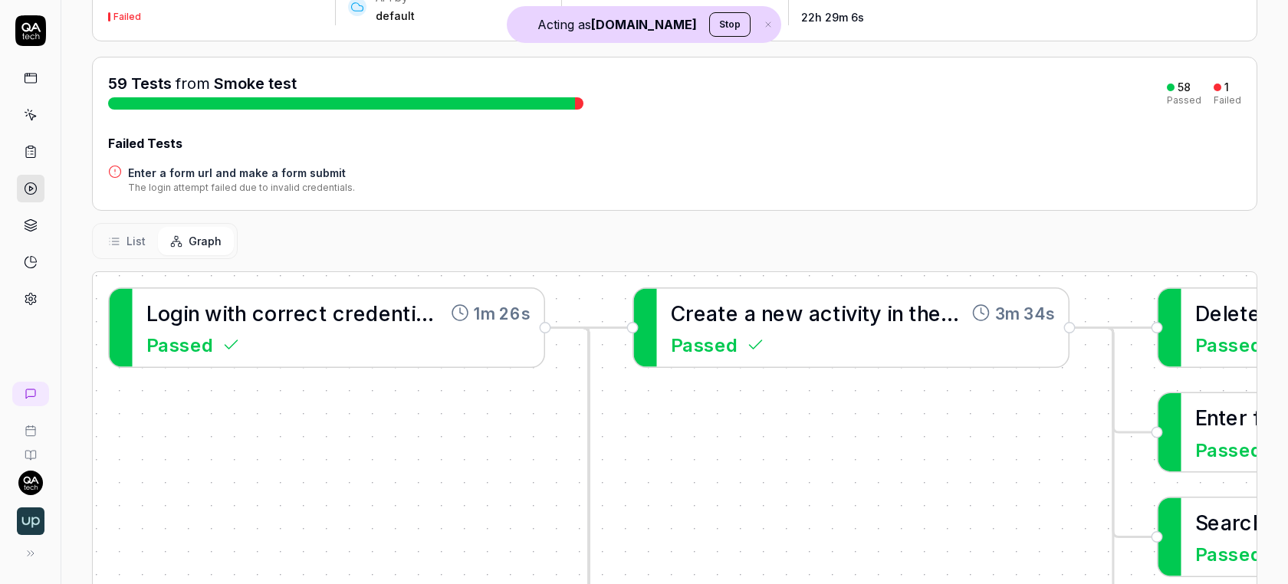
scroll to position [139, 0]
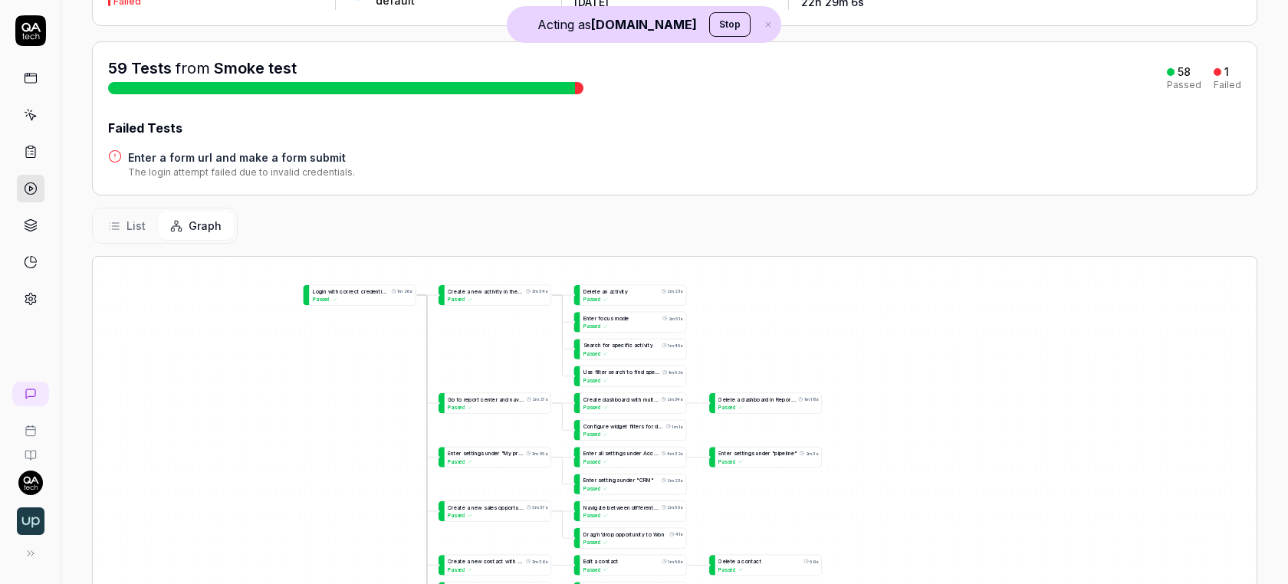
click at [144, 222] on button "List" at bounding box center [127, 226] width 62 height 28
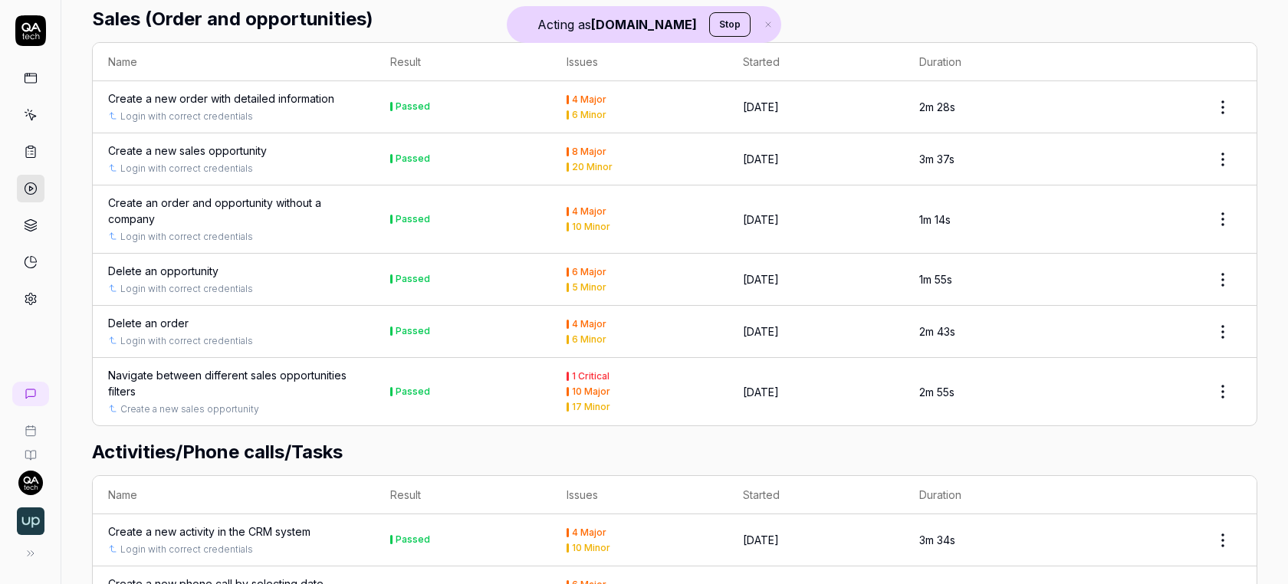
scroll to position [3809, 0]
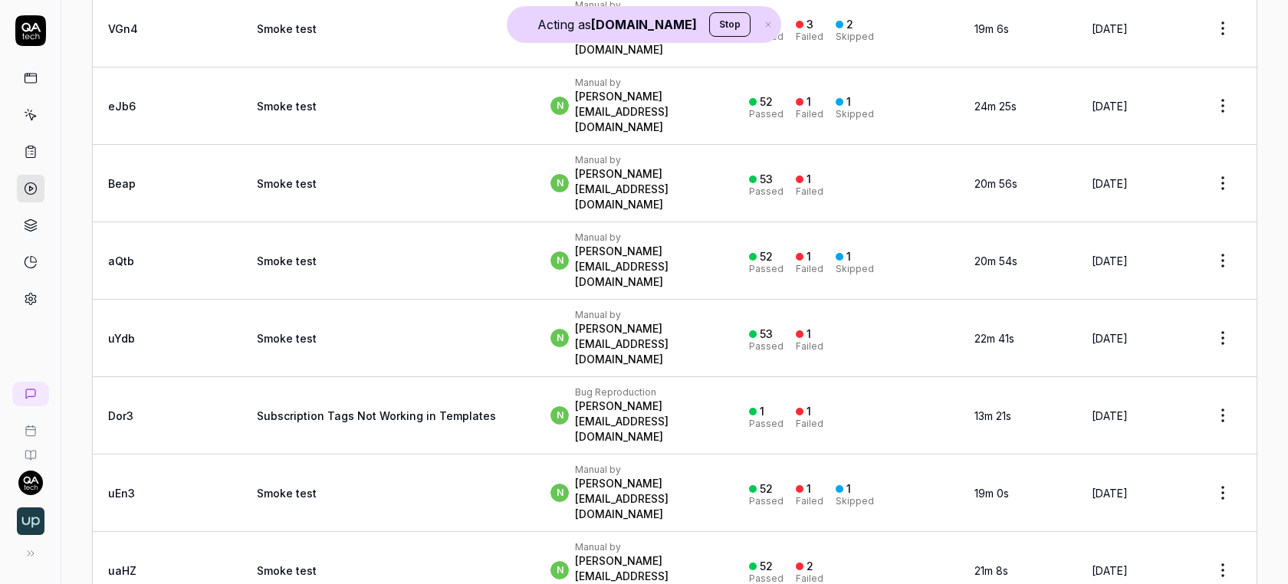
scroll to position [3896, 0]
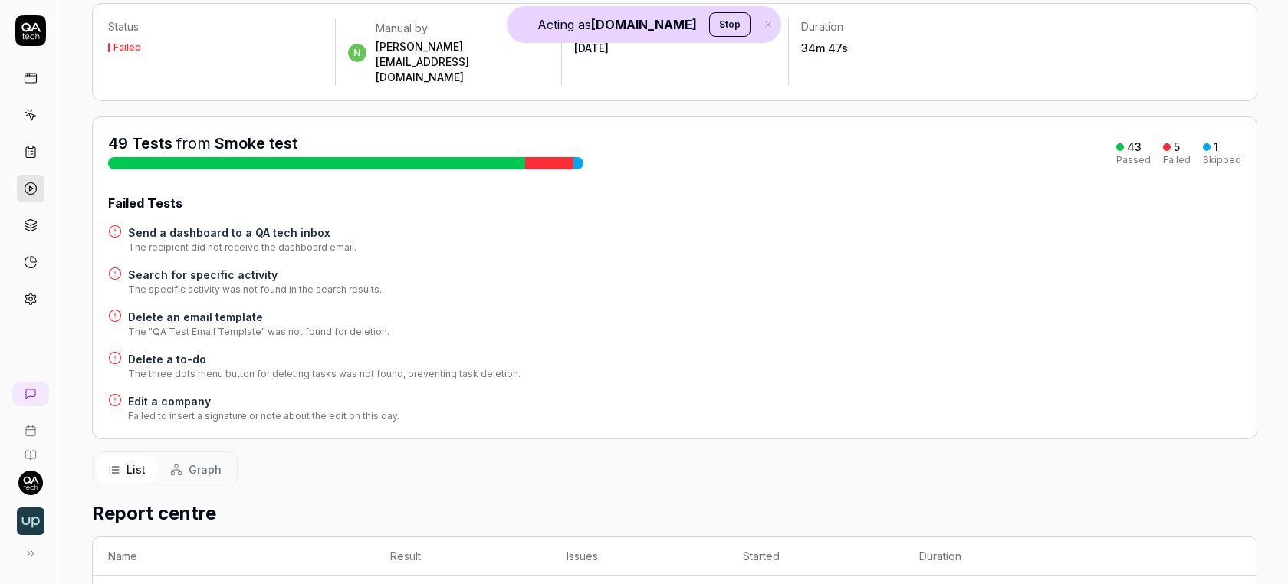
scroll to position [79, 0]
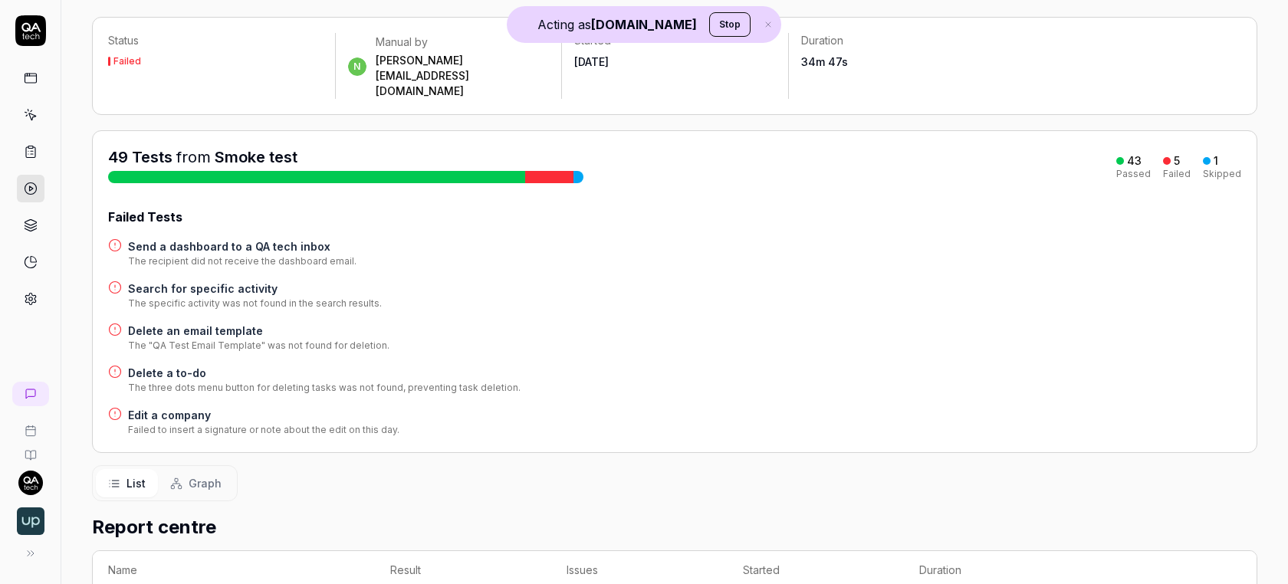
click at [172, 281] on h4 "Search for specific activity" at bounding box center [255, 289] width 254 height 16
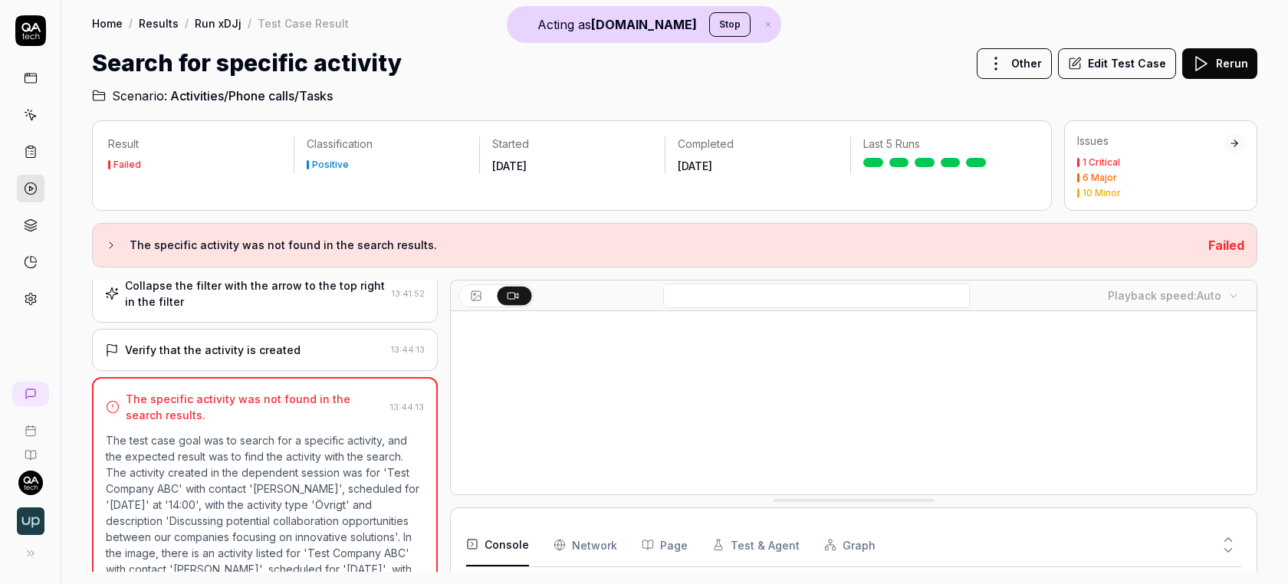
scroll to position [295, 0]
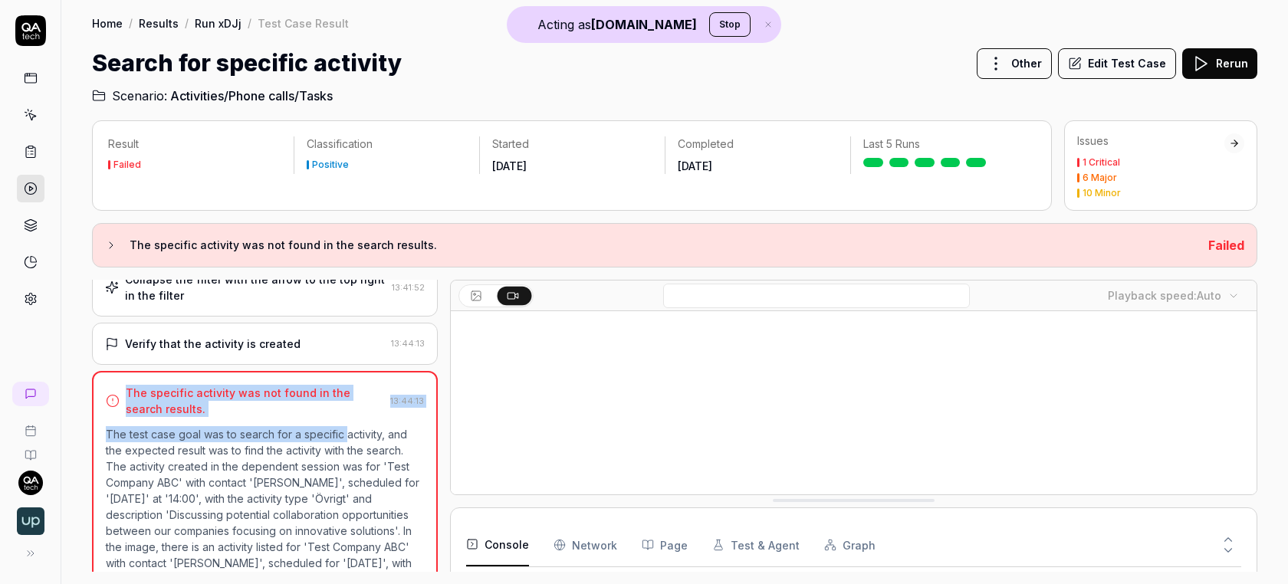
drag, startPoint x: 102, startPoint y: 348, endPoint x: 347, endPoint y: 389, distance: 247.9
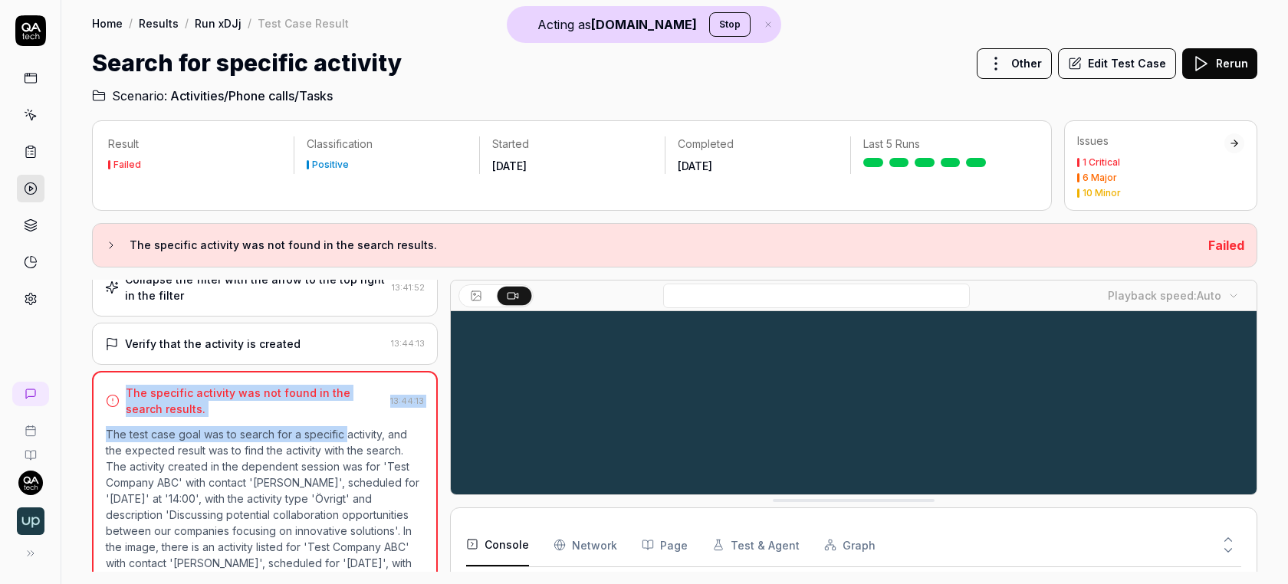
click at [347, 389] on div "The specific activity was not found in the search results. 13:44:13 The test ca…" at bounding box center [265, 520] width 346 height 298
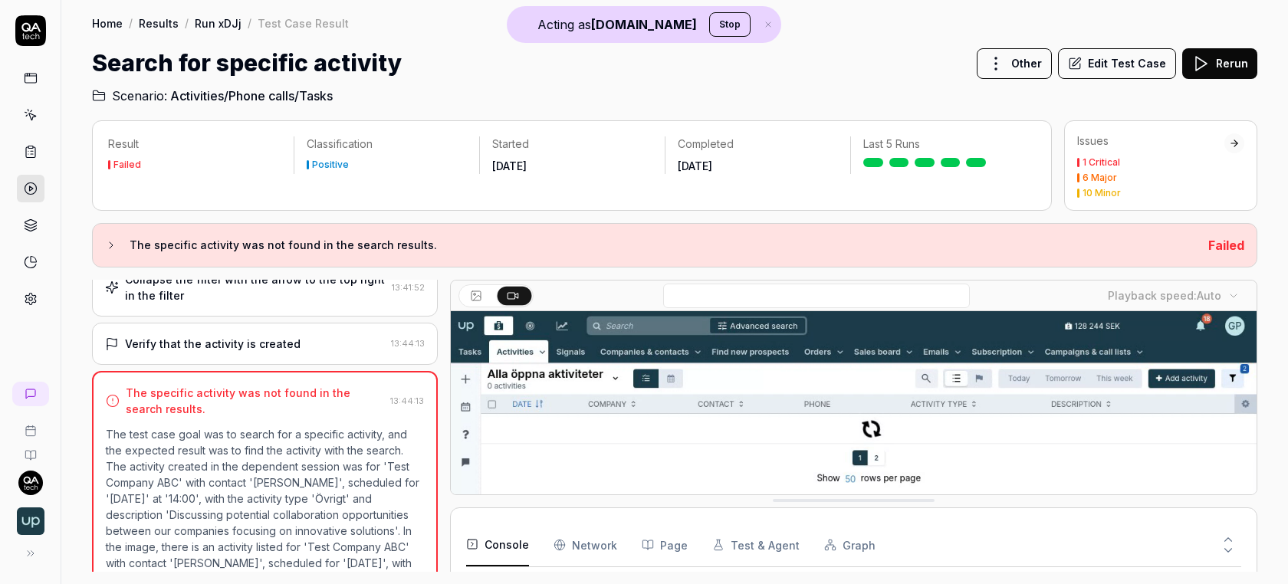
click at [278, 385] on div "The specific activity was not found in the search results." at bounding box center [255, 401] width 258 height 32
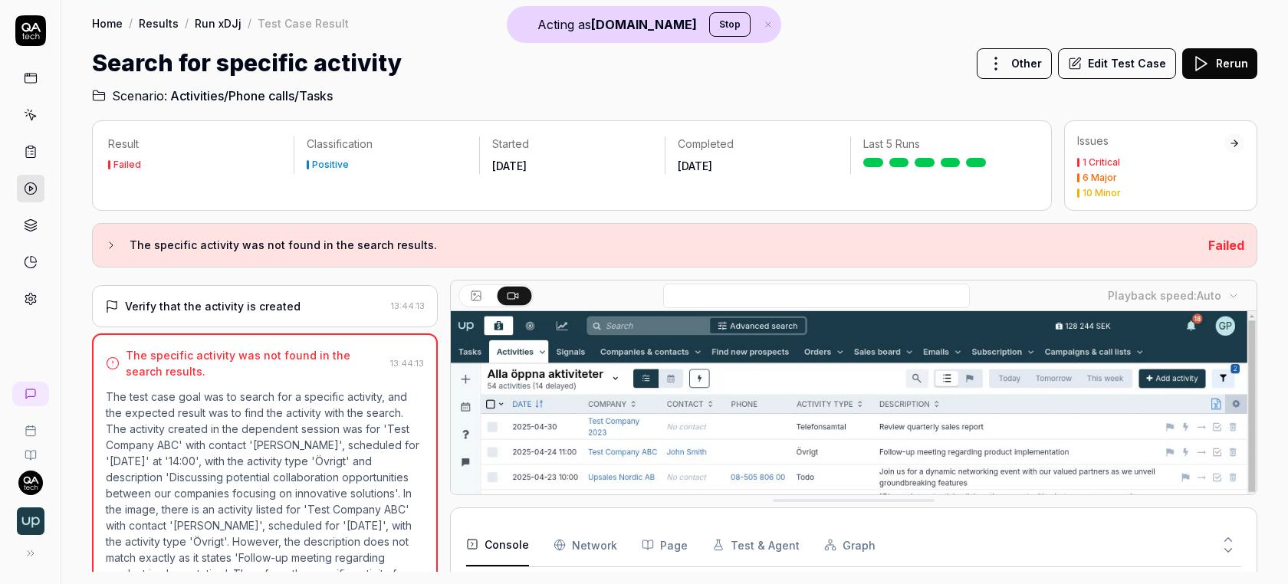
scroll to position [353, 0]
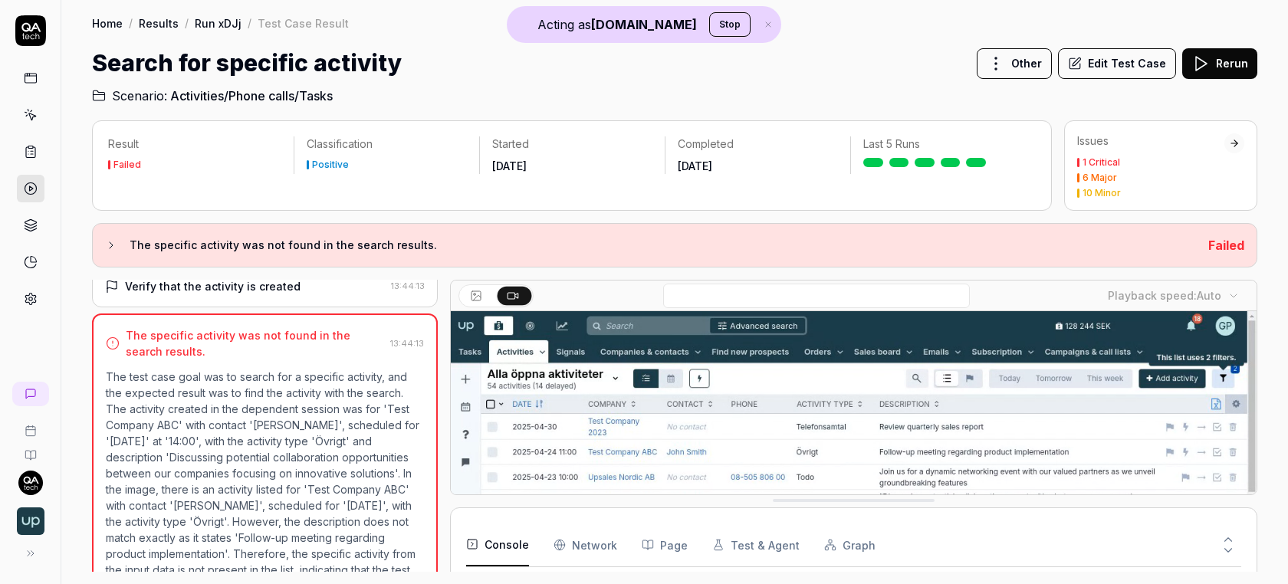
click at [107, 369] on p "The test case goal was to search for a specific activity, and the expected resu…" at bounding box center [265, 481] width 318 height 225
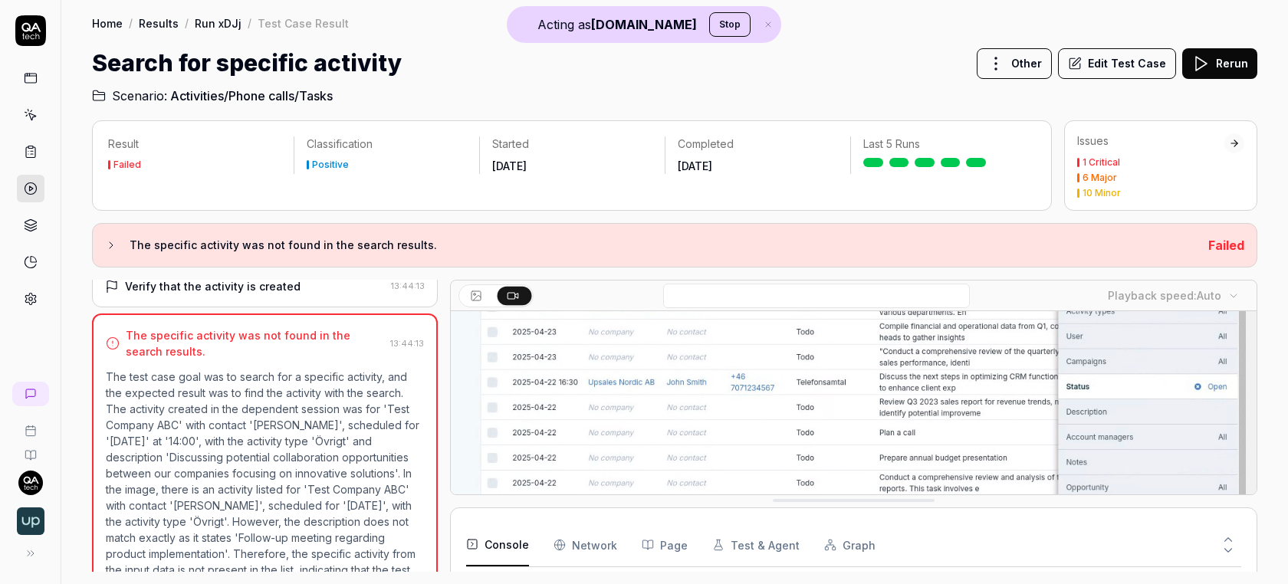
scroll to position [248, 0]
click at [503, 556] on button "Console" at bounding box center [497, 545] width 63 height 43
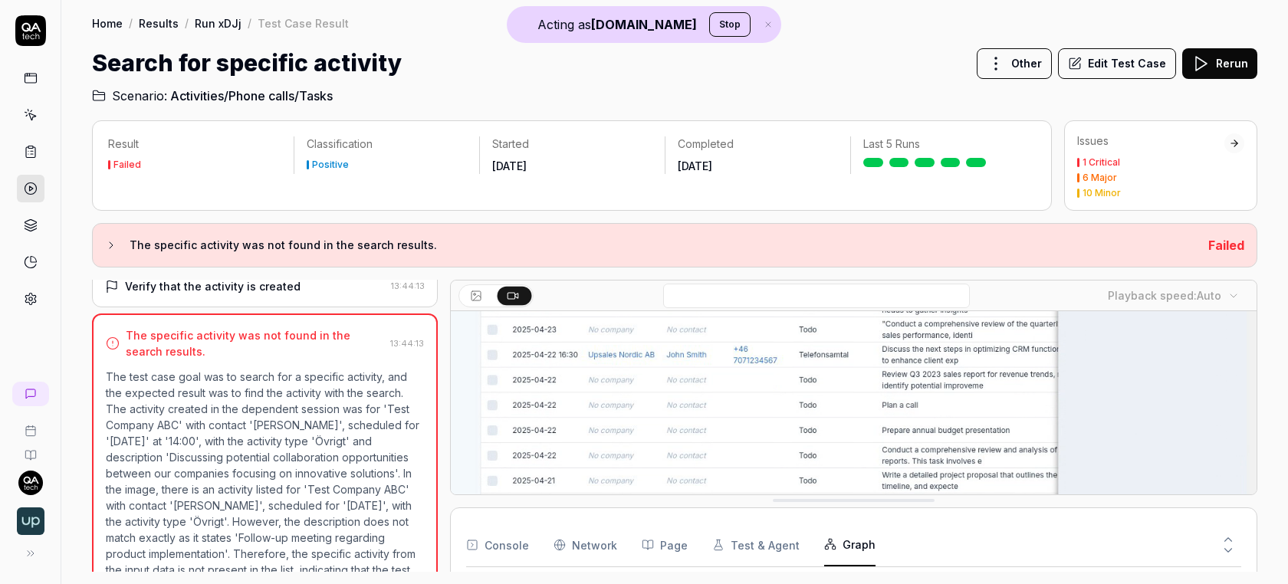
click at [831, 554] on button "Graph" at bounding box center [849, 545] width 51 height 43
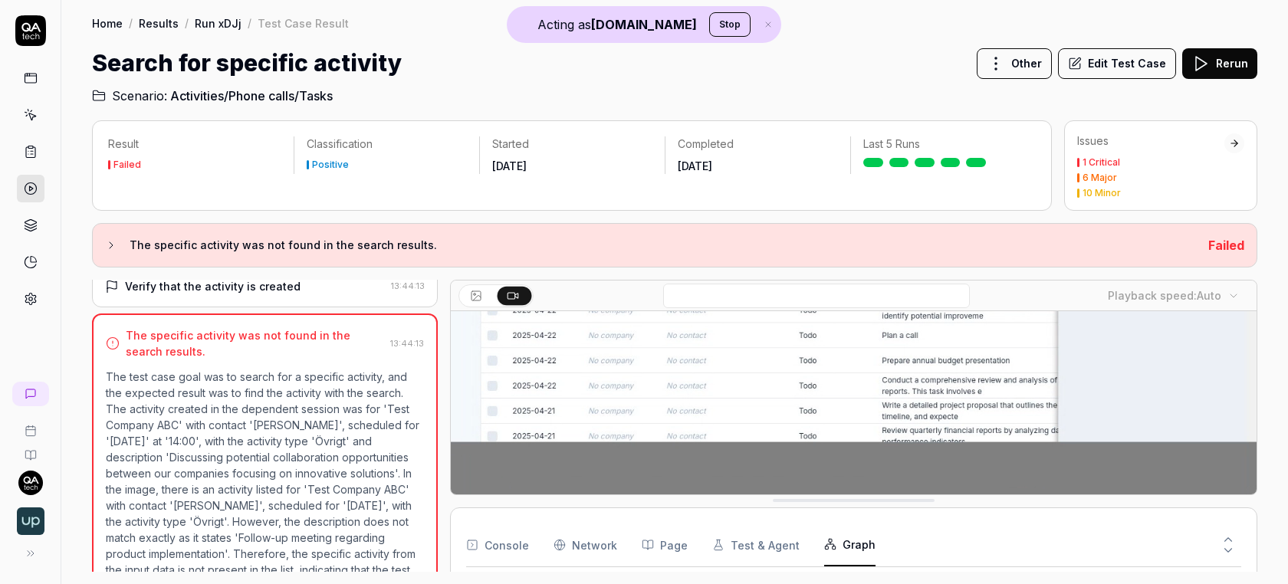
click at [1231, 548] on icon at bounding box center [1228, 551] width 14 height 14
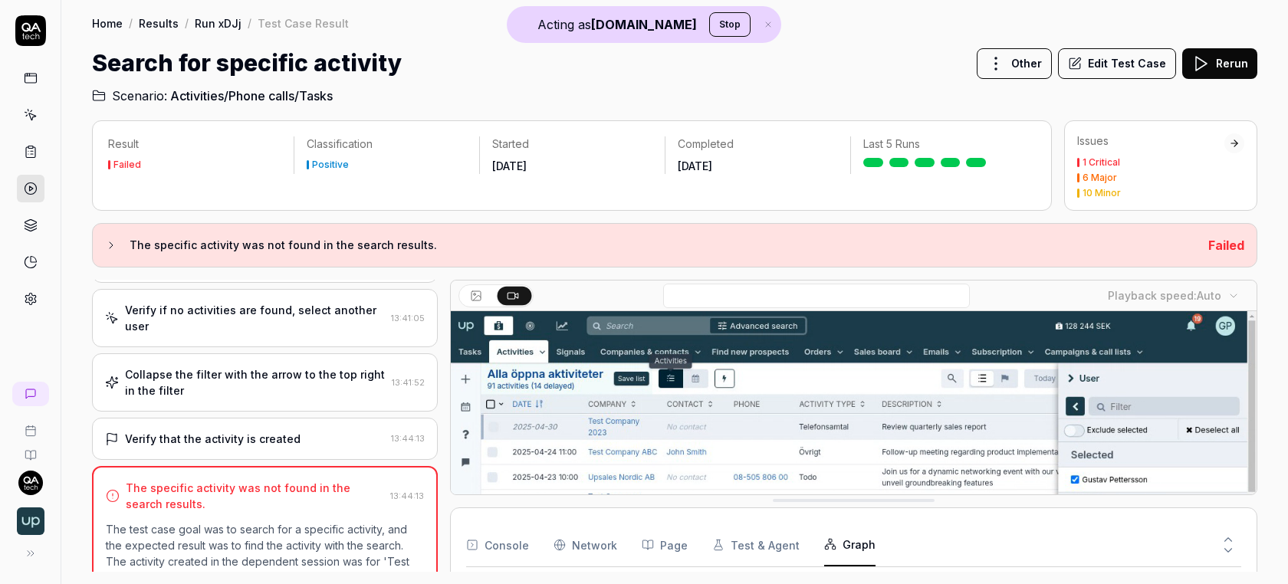
scroll to position [65, 0]
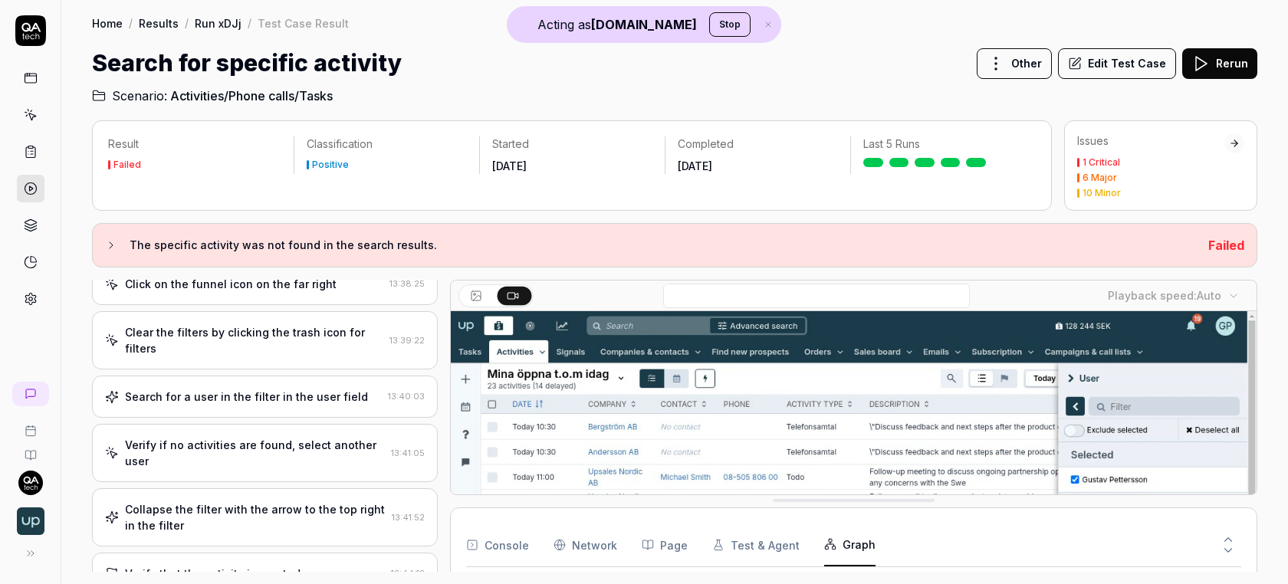
click at [304, 437] on div "Verify if no activities are found, select another user" at bounding box center [255, 453] width 260 height 32
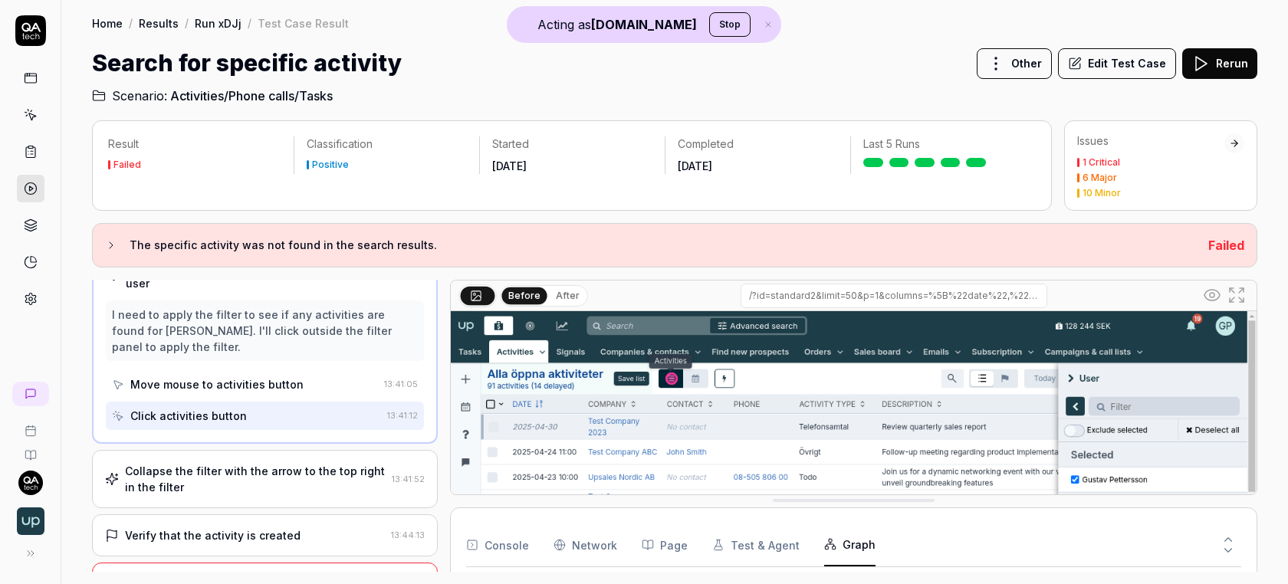
click at [257, 463] on div "Collapse the filter with the arrow to the top right in the filter" at bounding box center [255, 479] width 261 height 32
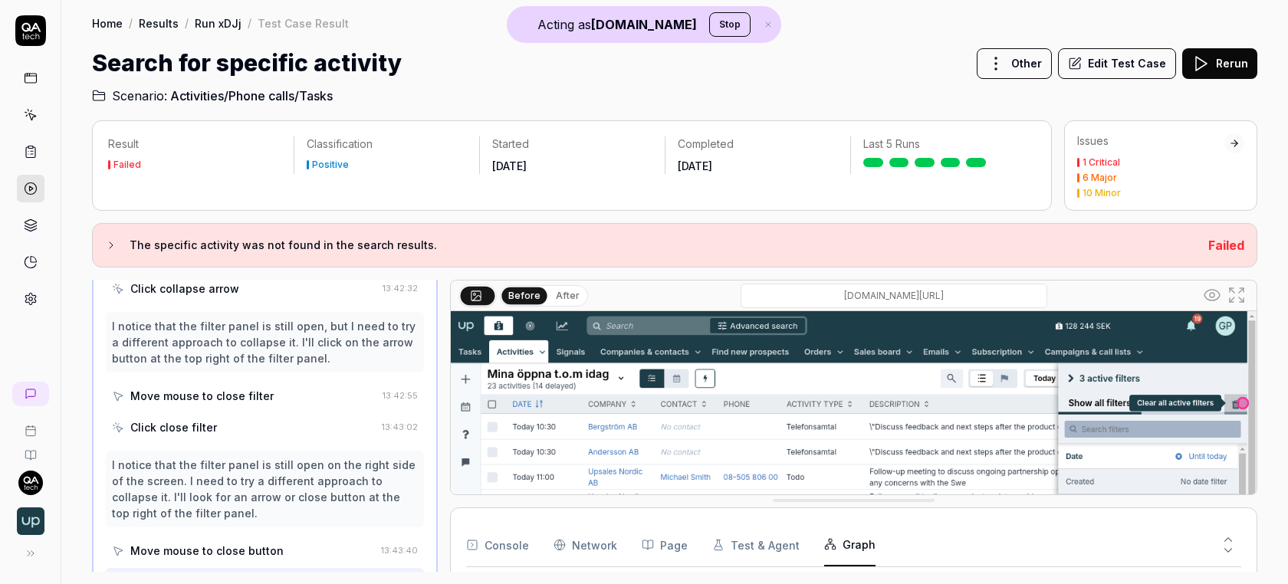
scroll to position [702, 0]
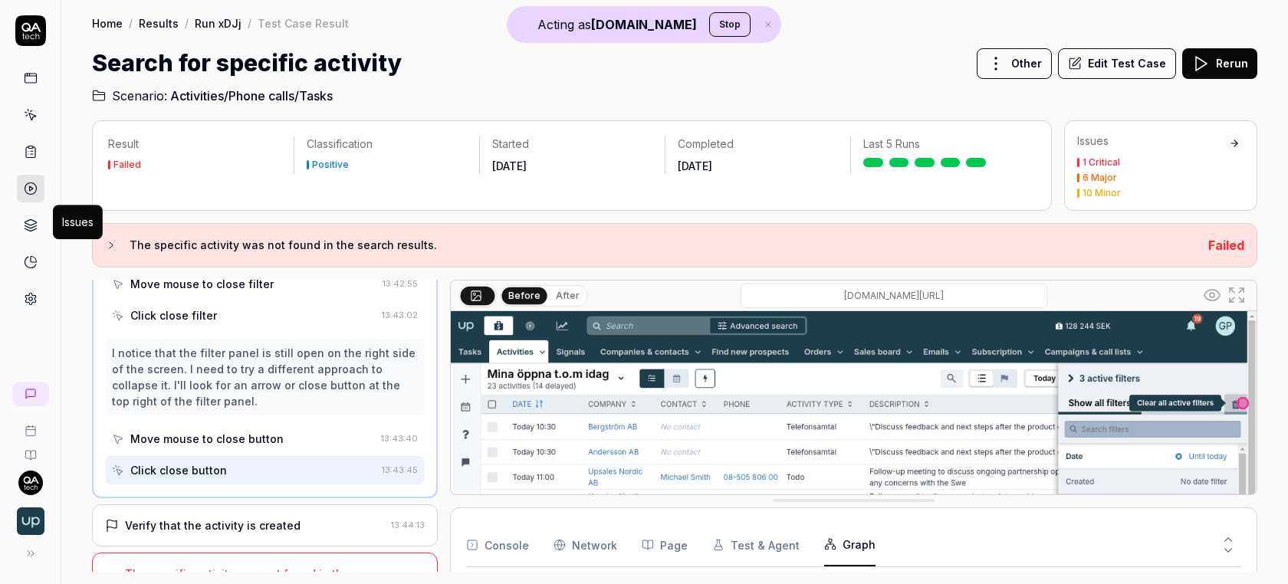
click at [31, 219] on icon at bounding box center [31, 226] width 14 height 14
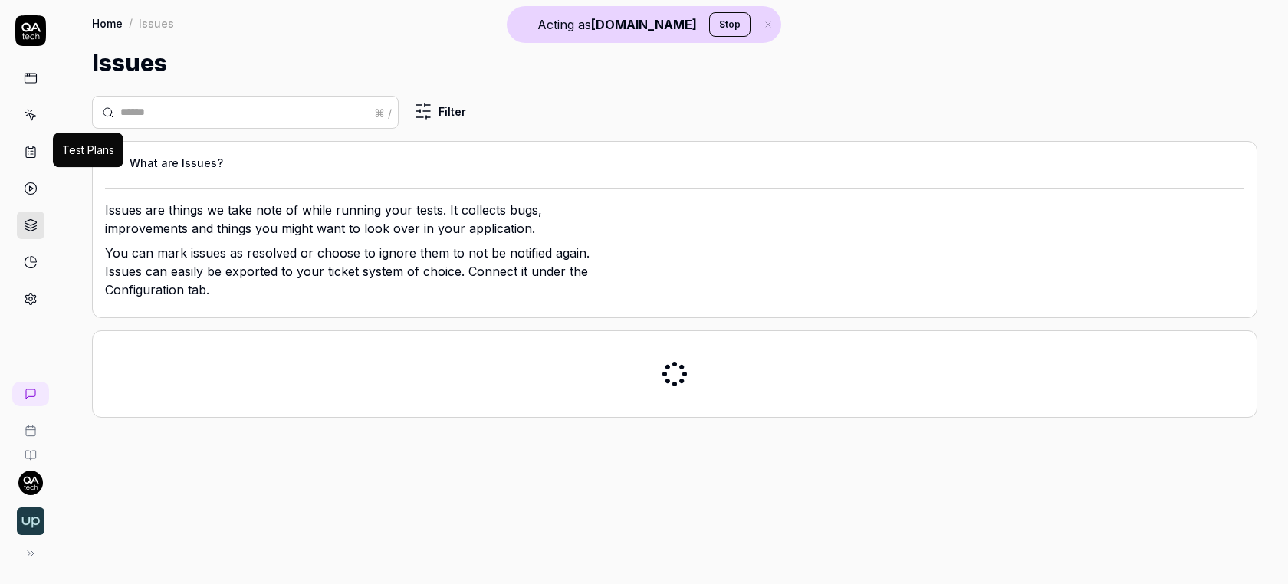
click at [31, 151] on icon at bounding box center [31, 152] width 14 height 14
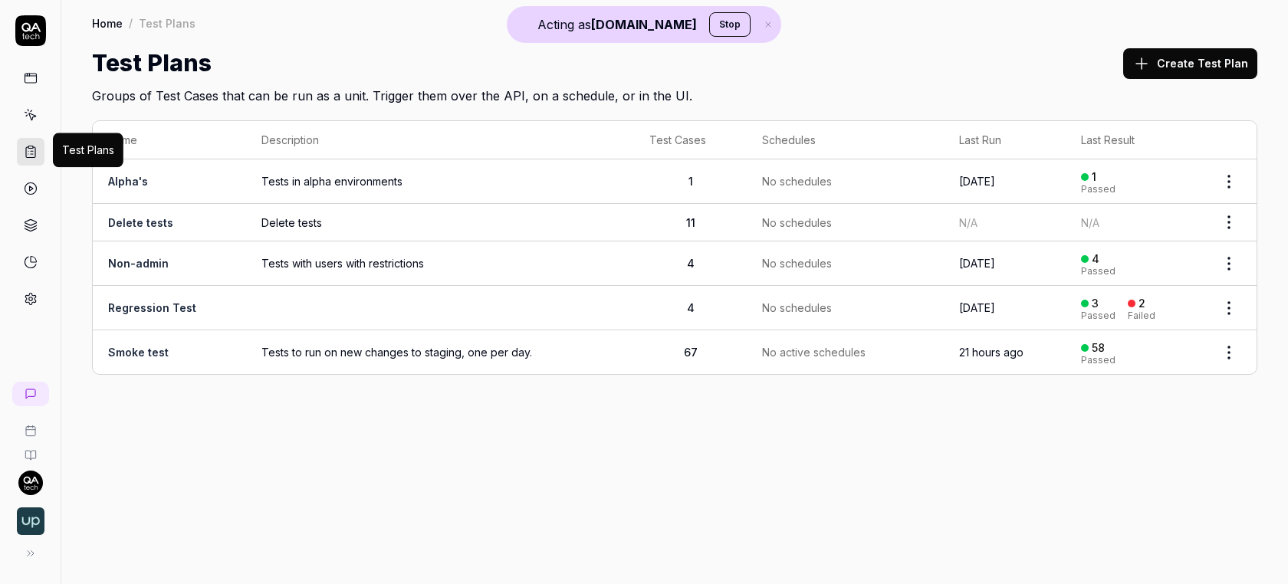
click at [194, 221] on td "Delete tests" at bounding box center [169, 223] width 153 height 38
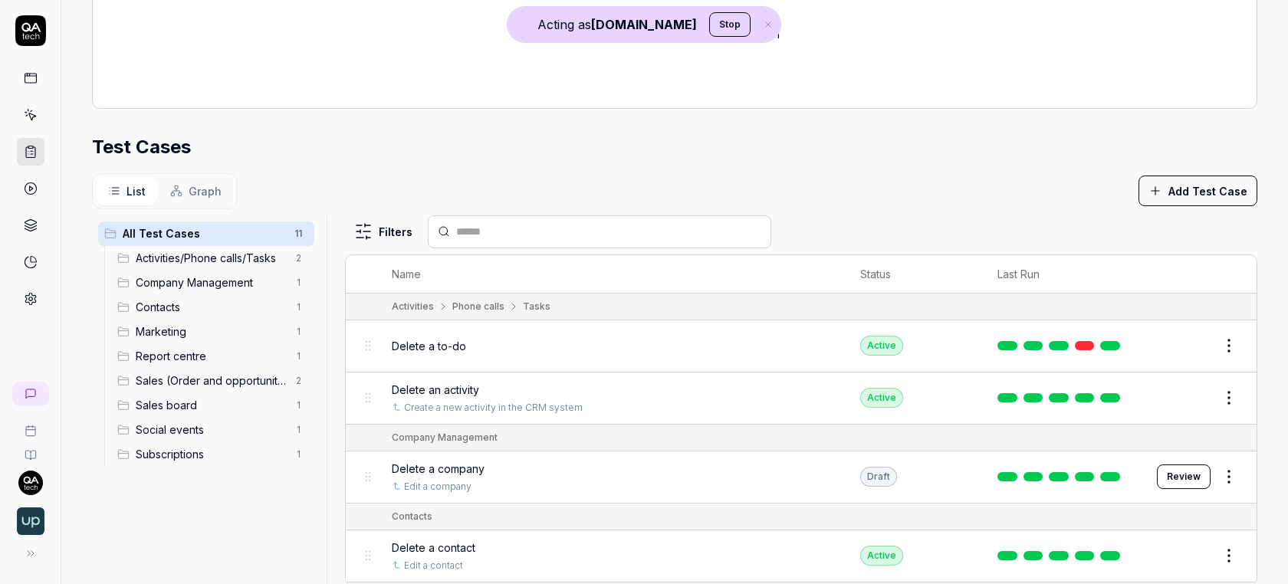
scroll to position [429, 0]
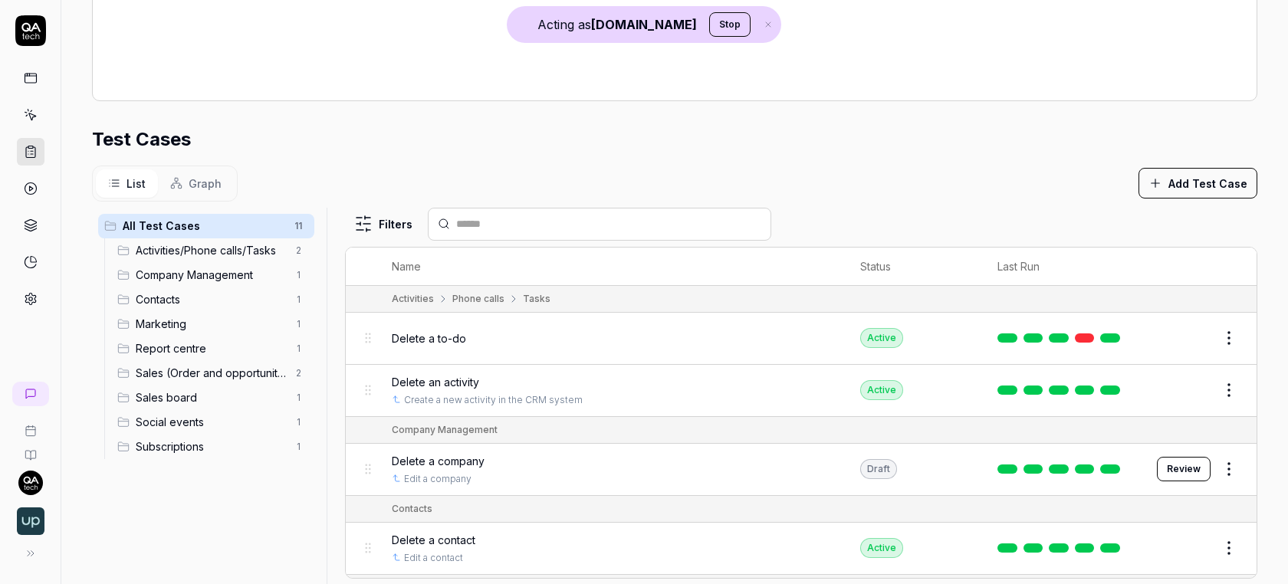
click at [38, 179] on link at bounding box center [31, 189] width 28 height 28
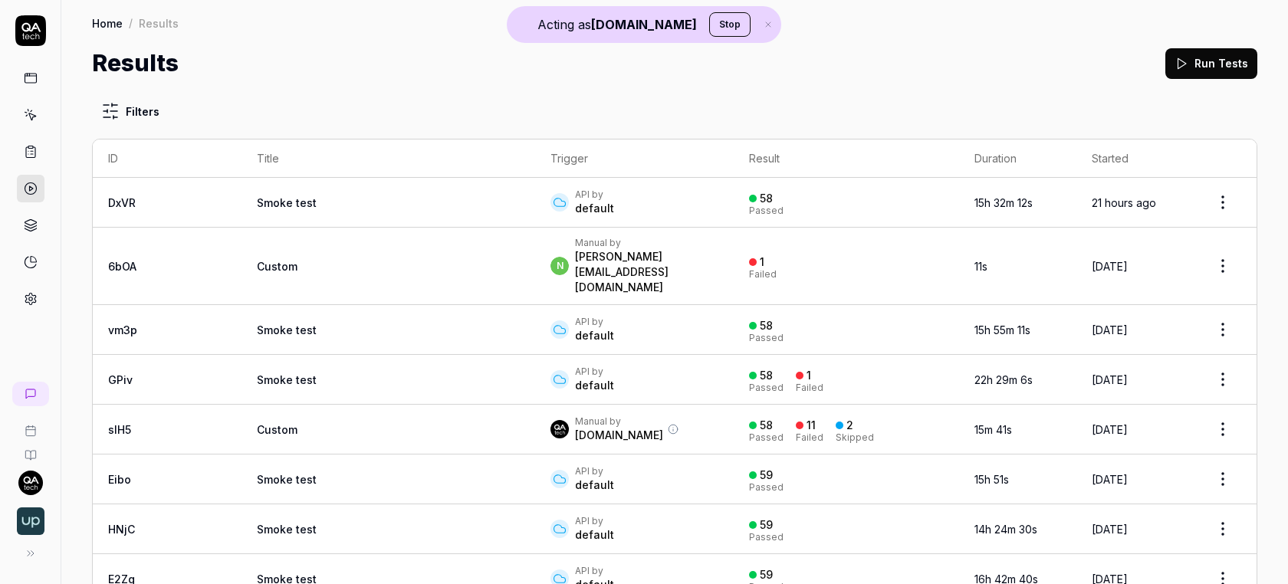
click at [350, 305] on td "Smoke test" at bounding box center [389, 330] width 294 height 50
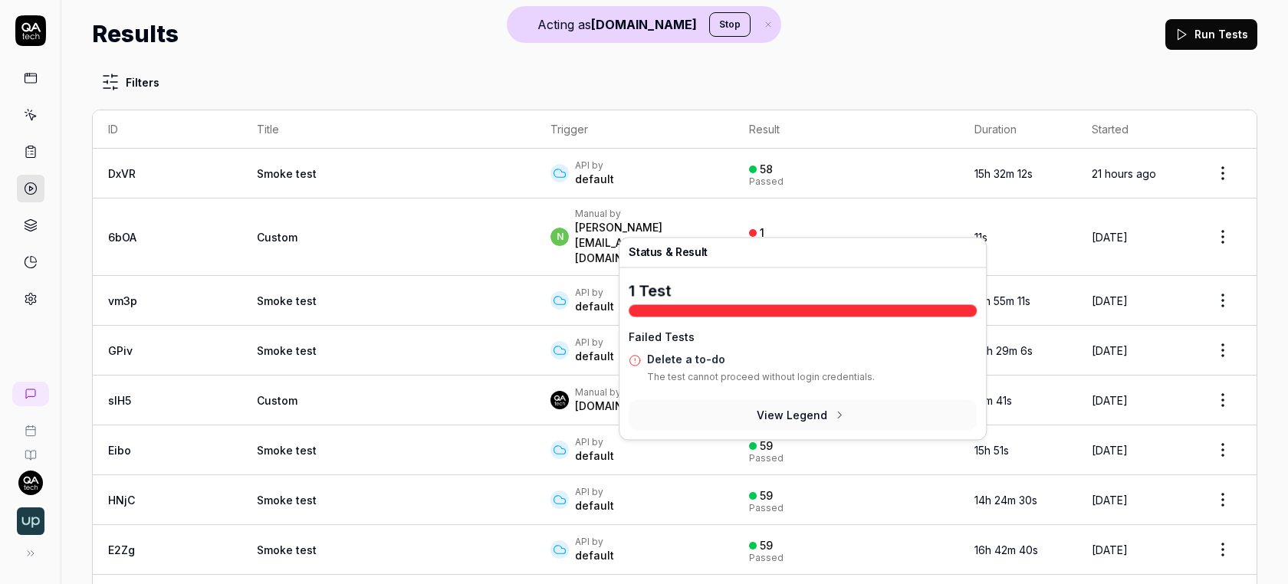
scroll to position [41, 0]
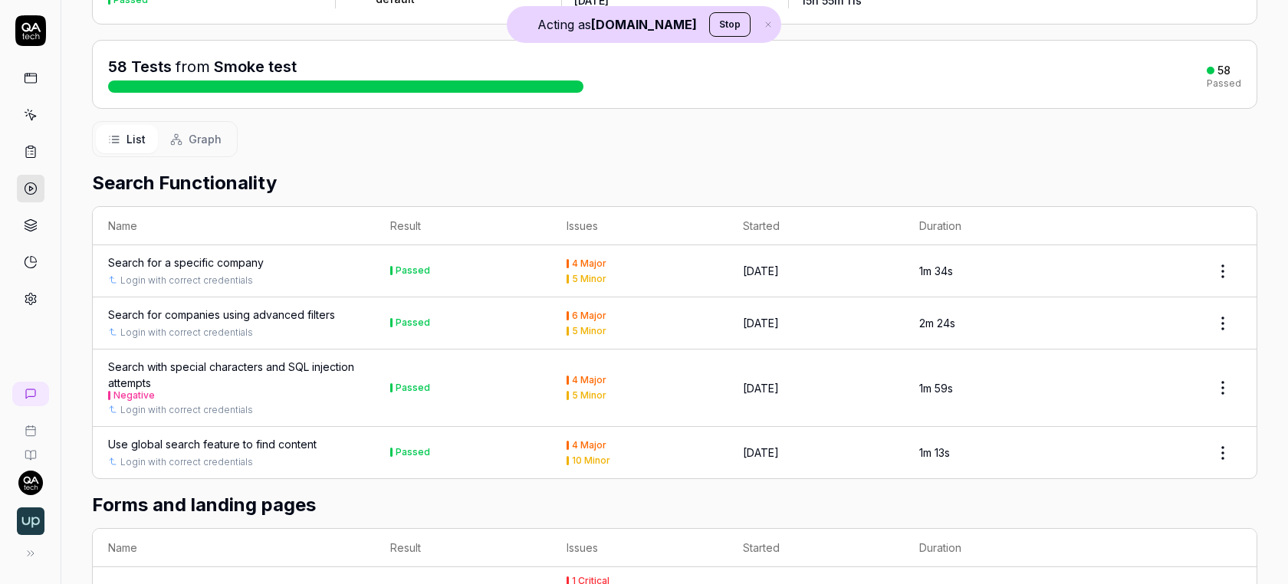
scroll to position [156, 0]
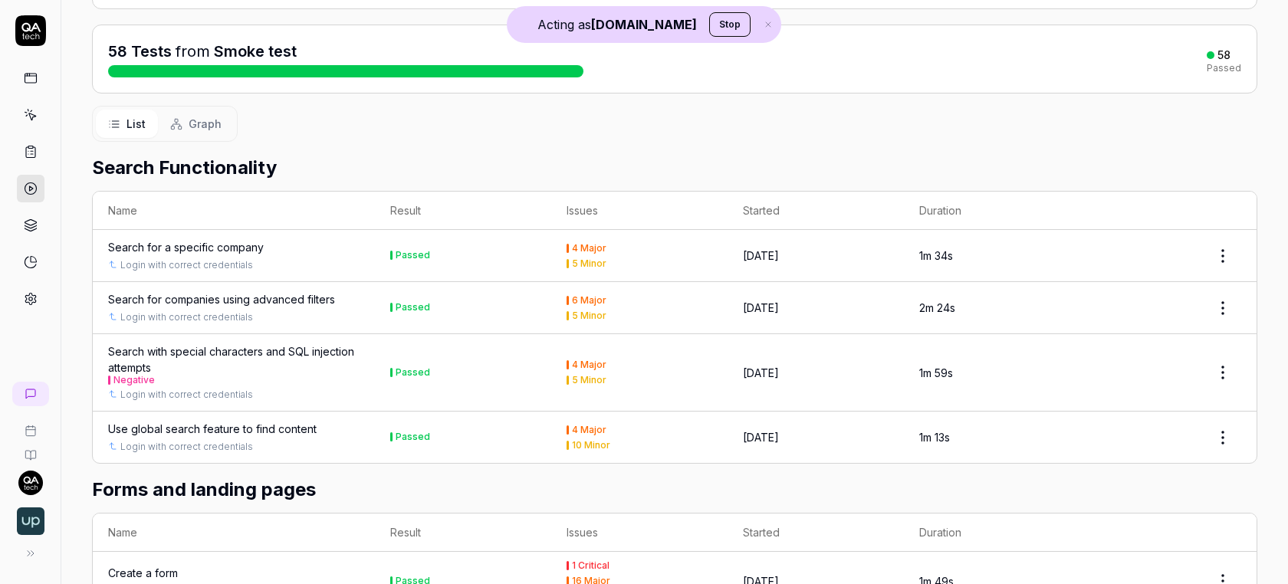
click at [171, 291] on div "Search for companies using advanced filters" at bounding box center [221, 299] width 227 height 16
